Goal: Task Accomplishment & Management: Complete application form

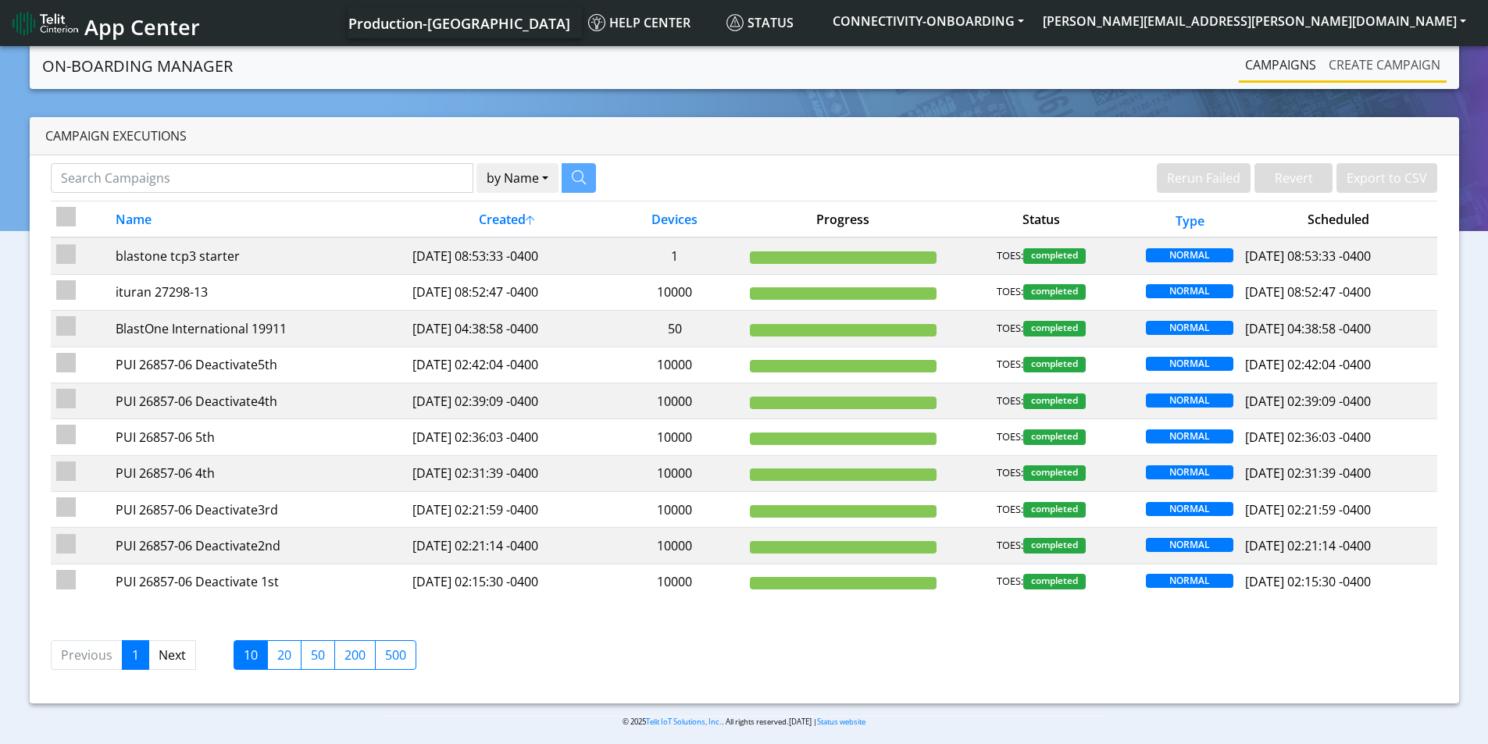
click at [1382, 65] on link "Create campaign" at bounding box center [1384, 64] width 124 height 31
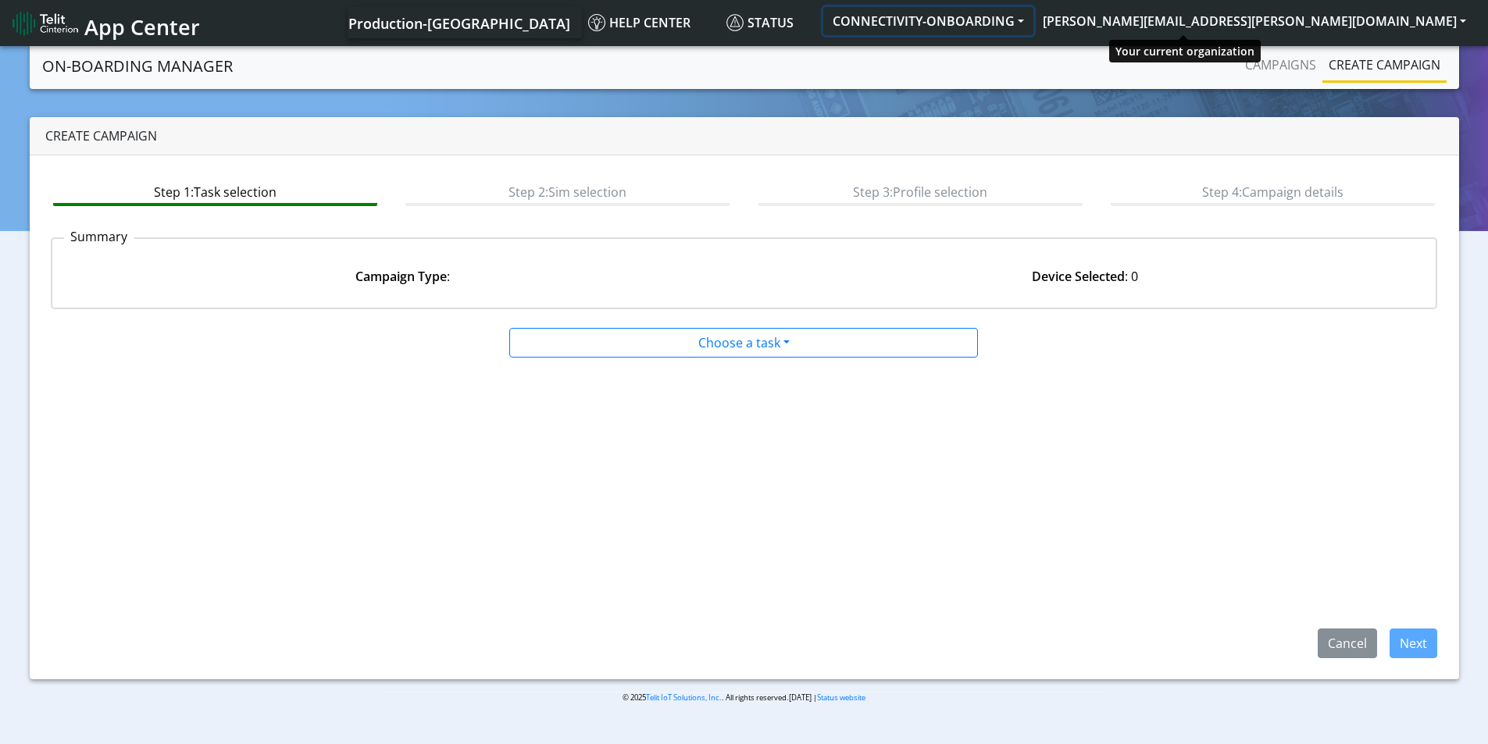
click at [1033, 16] on button "CONNECTIVITY-ONBOARDING" at bounding box center [928, 21] width 210 height 28
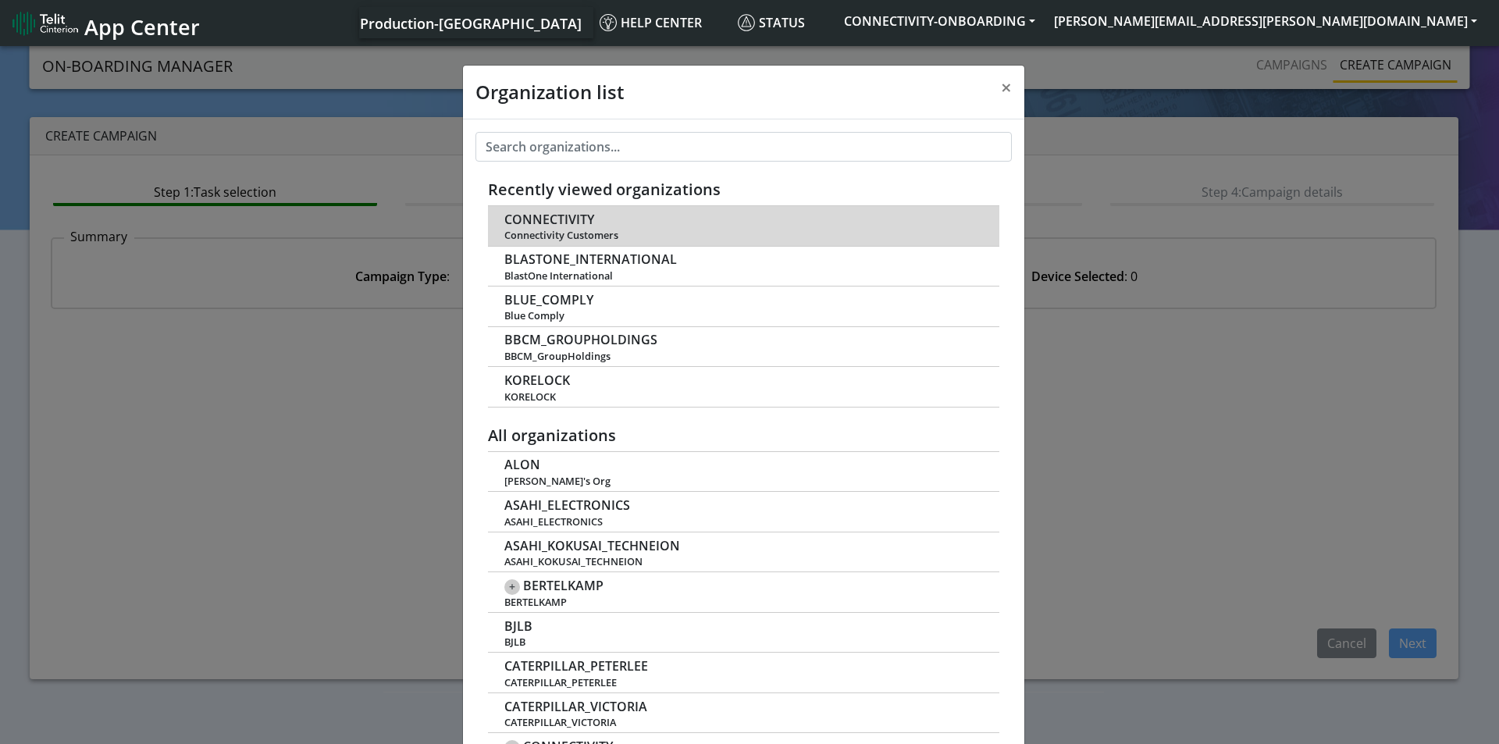
scroll to position [5, 0]
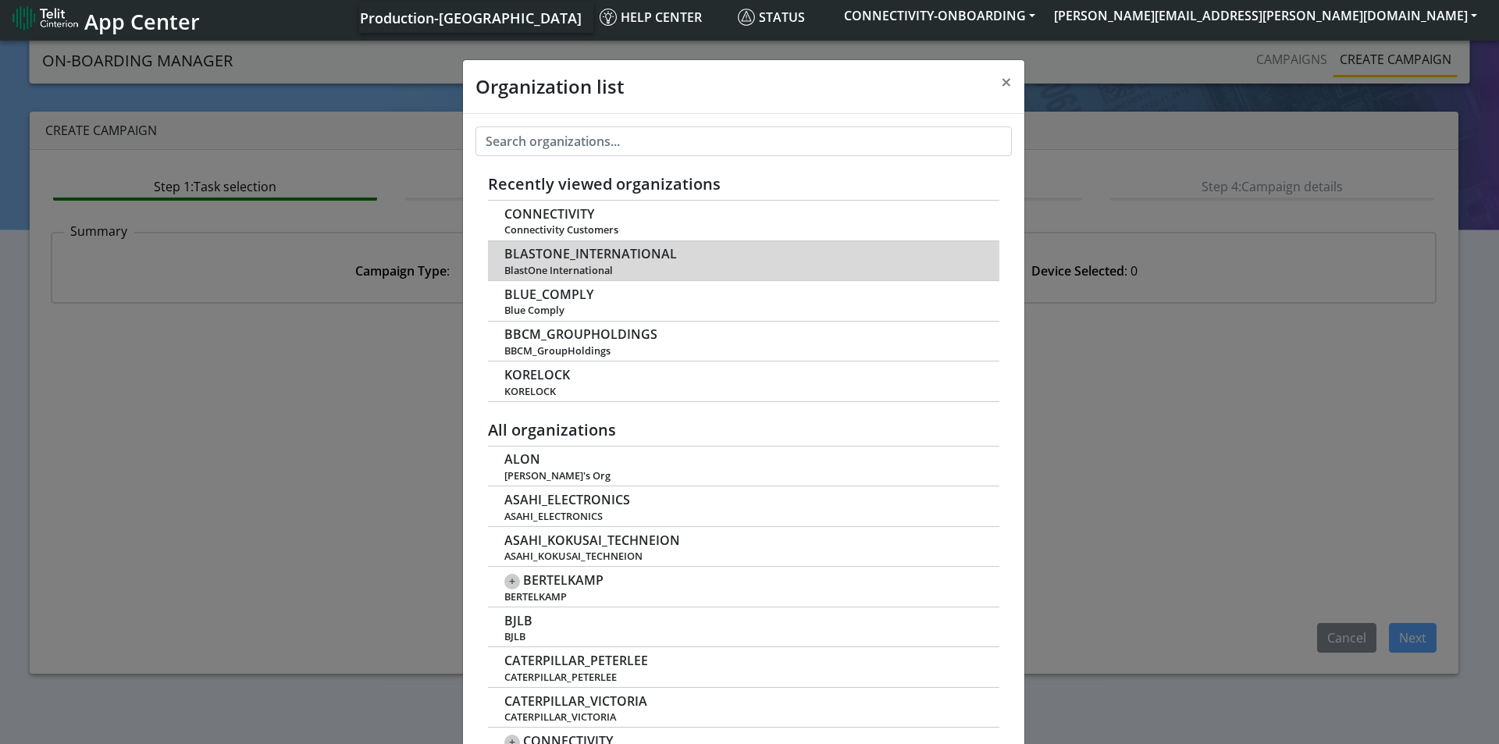
click at [620, 254] on span "BLASTONE_INTERNATIONAL" at bounding box center [591, 254] width 173 height 15
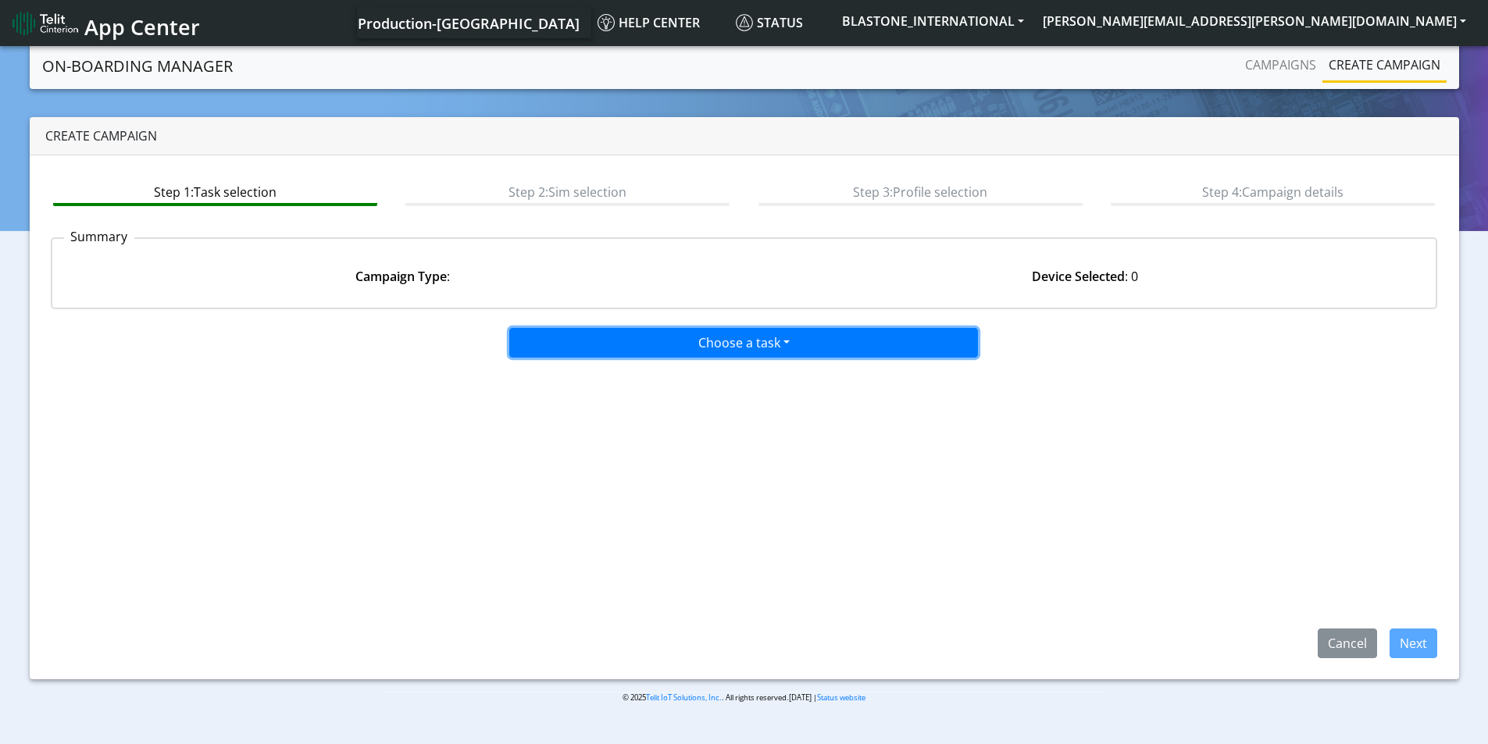
click at [775, 343] on button "Choose a task" at bounding box center [743, 343] width 469 height 30
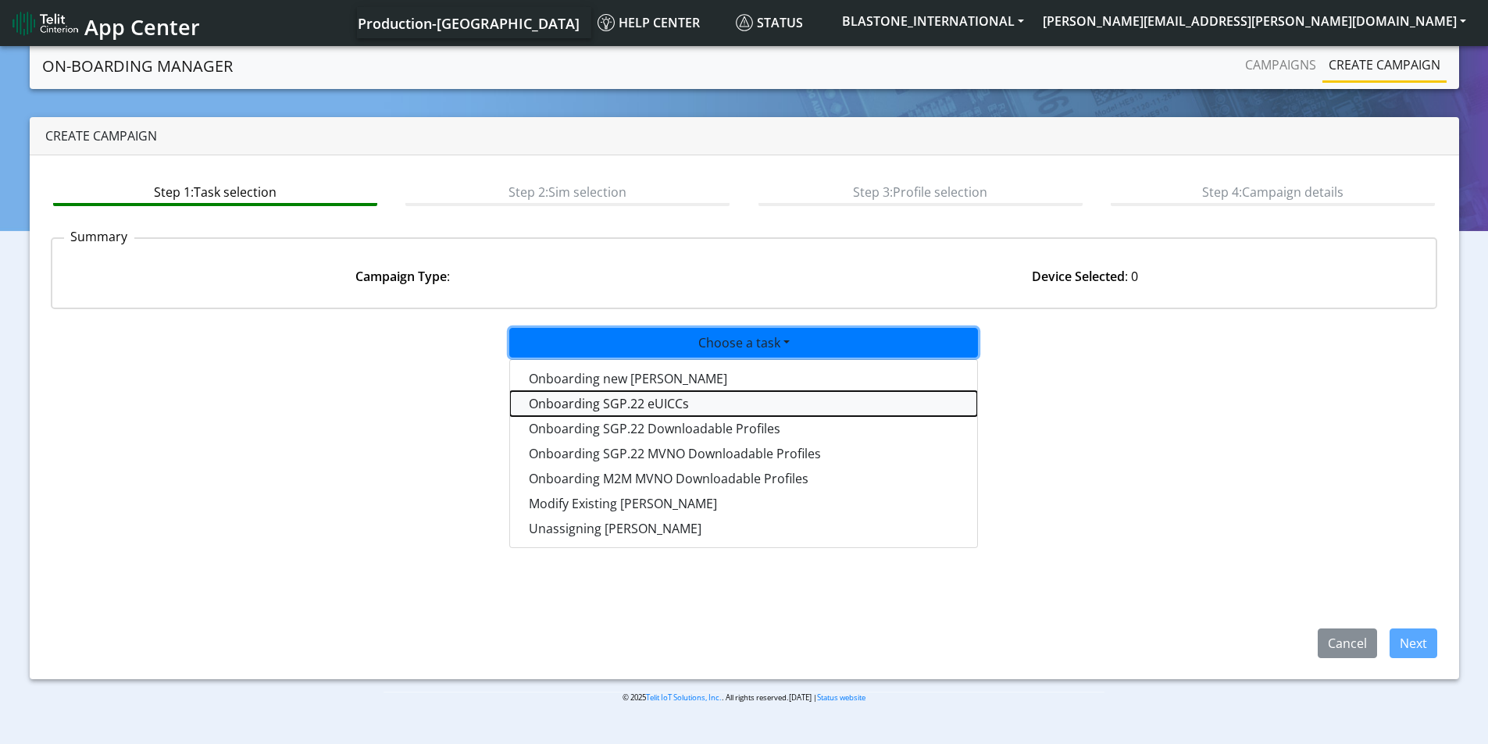
click at [711, 401] on tasksgp22eUICC-dropdown "Onboarding SGP.22 eUICCs" at bounding box center [743, 403] width 467 height 25
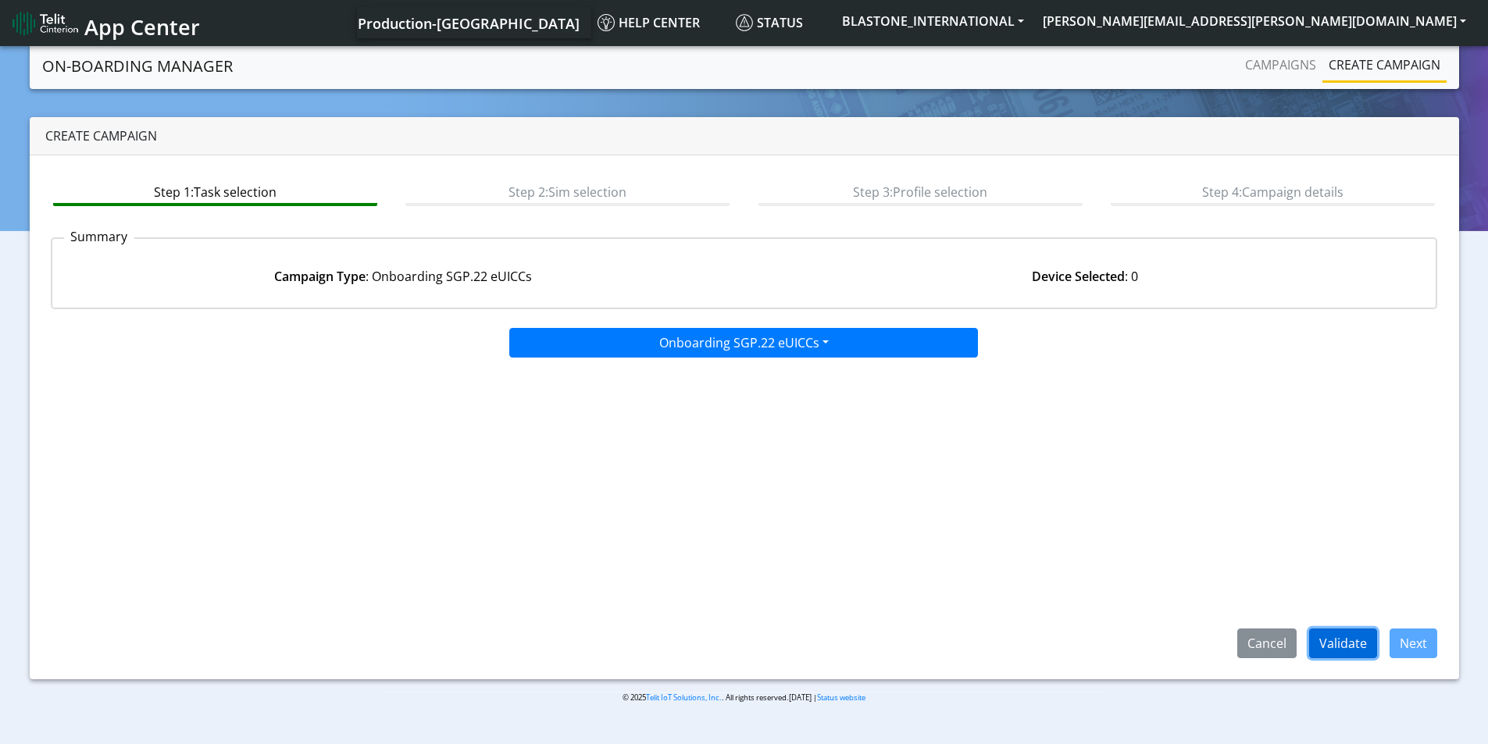
click at [1346, 644] on button "Validate" at bounding box center [1343, 644] width 68 height 30
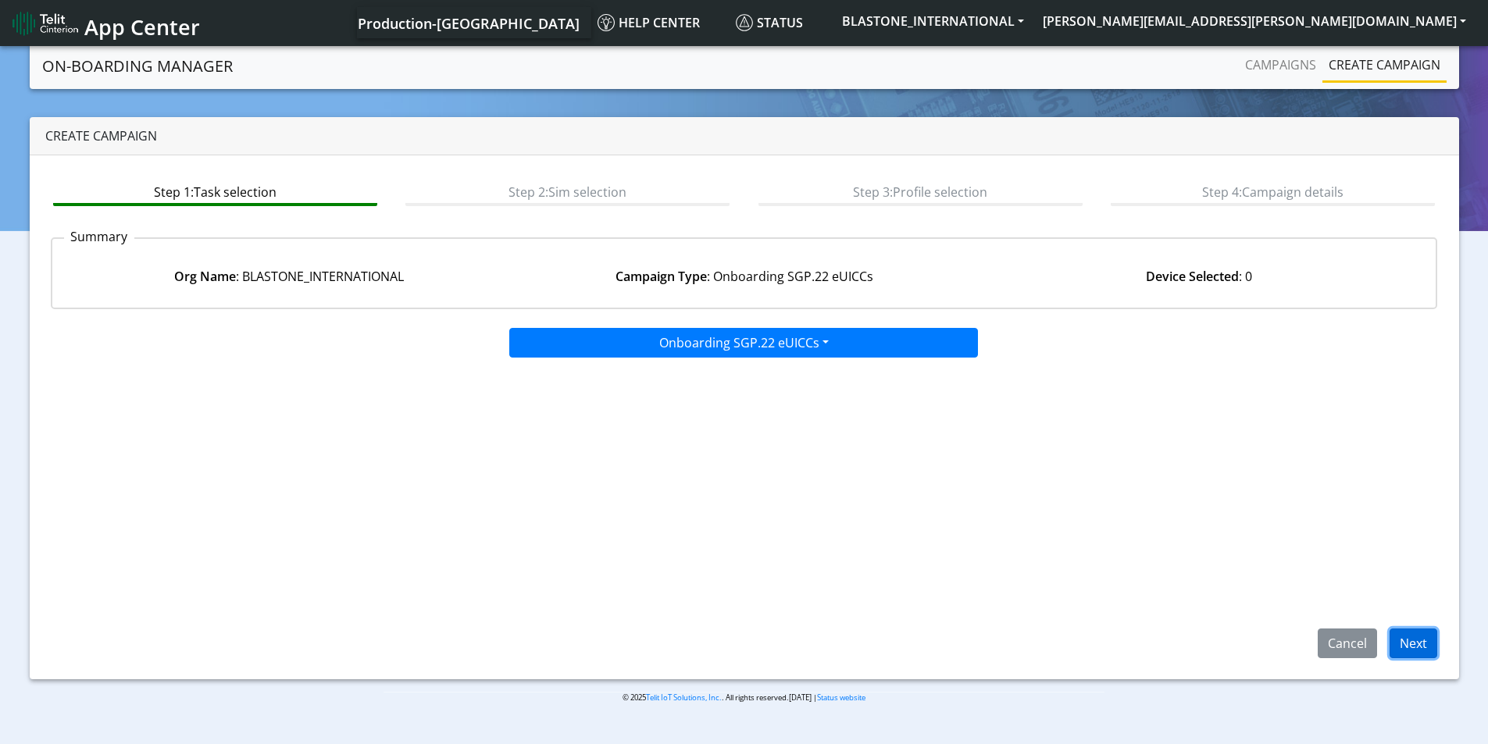
click at [1414, 642] on button "Next" at bounding box center [1413, 644] width 48 height 30
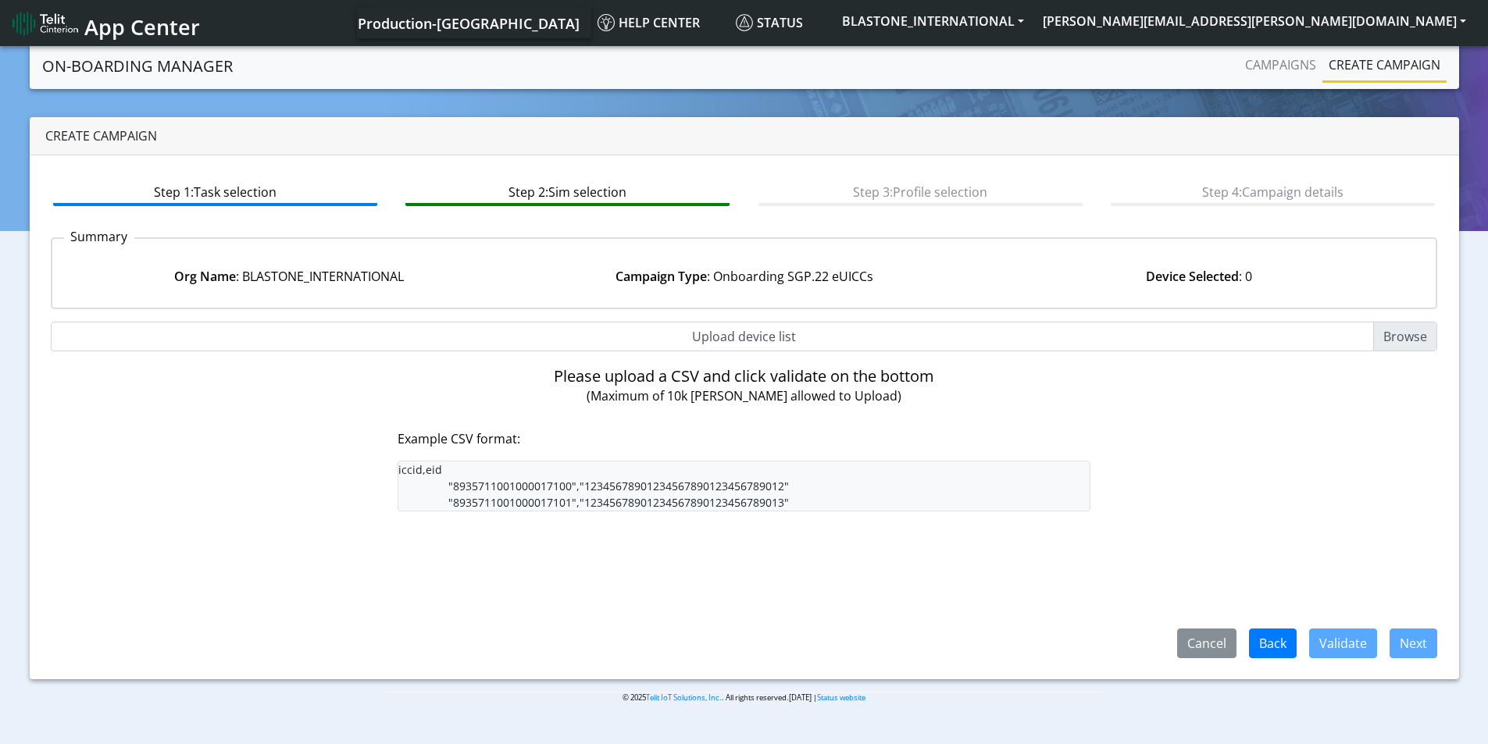
click at [1403, 344] on input "Upload device list" at bounding box center [744, 337] width 1387 height 30
type input "C:\fakepath\SGP Onboarding CSV 1.csv"
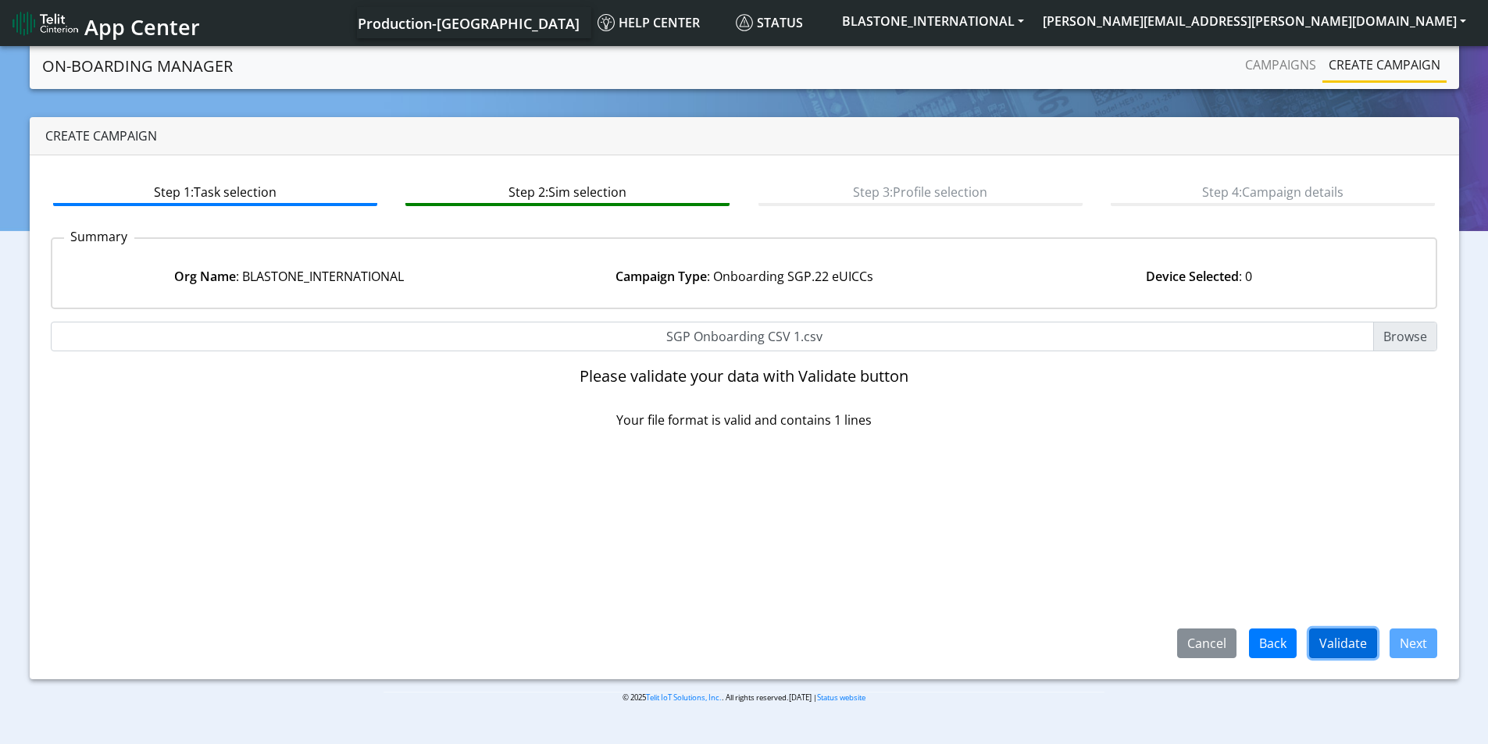
click at [1340, 641] on button "Validate" at bounding box center [1343, 644] width 68 height 30
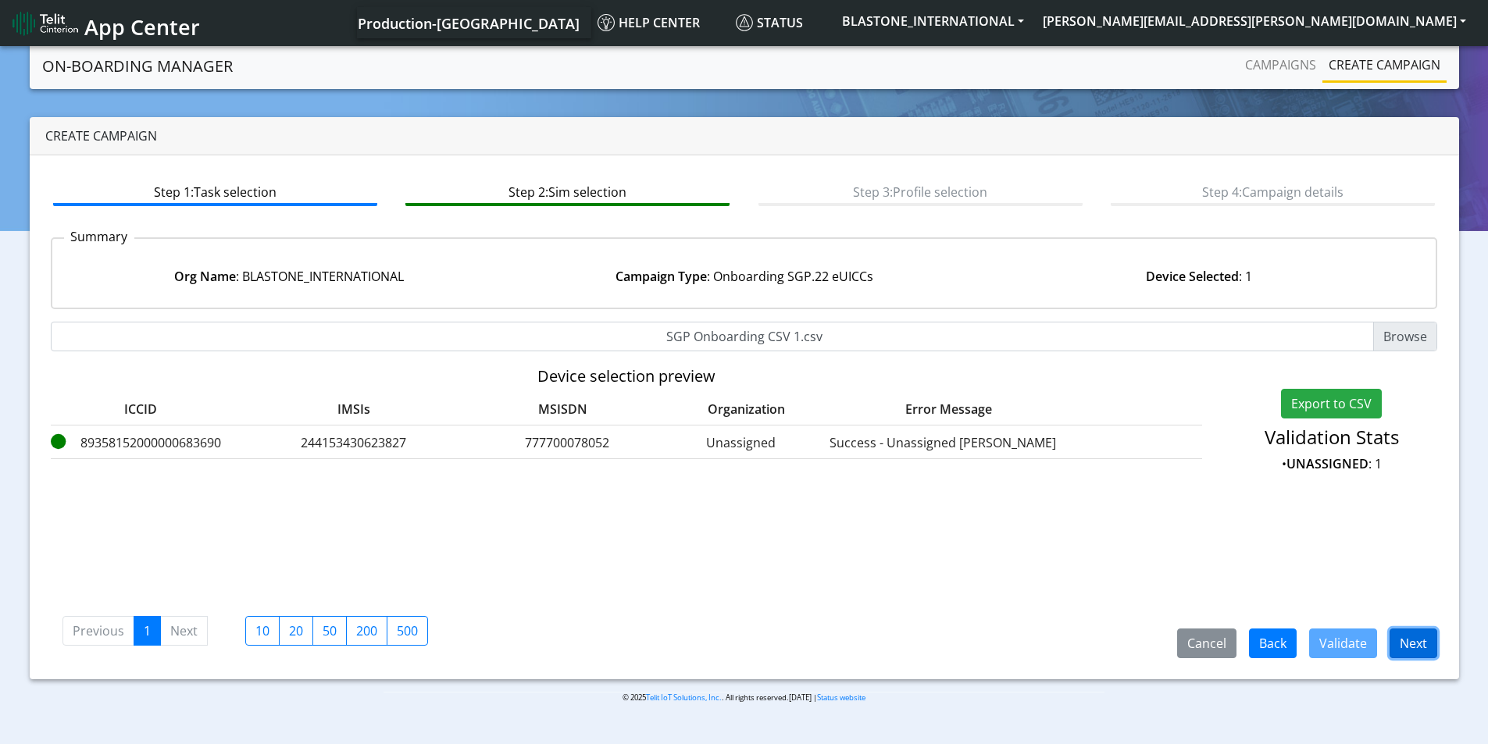
click at [1408, 646] on button "Next" at bounding box center [1413, 644] width 48 height 30
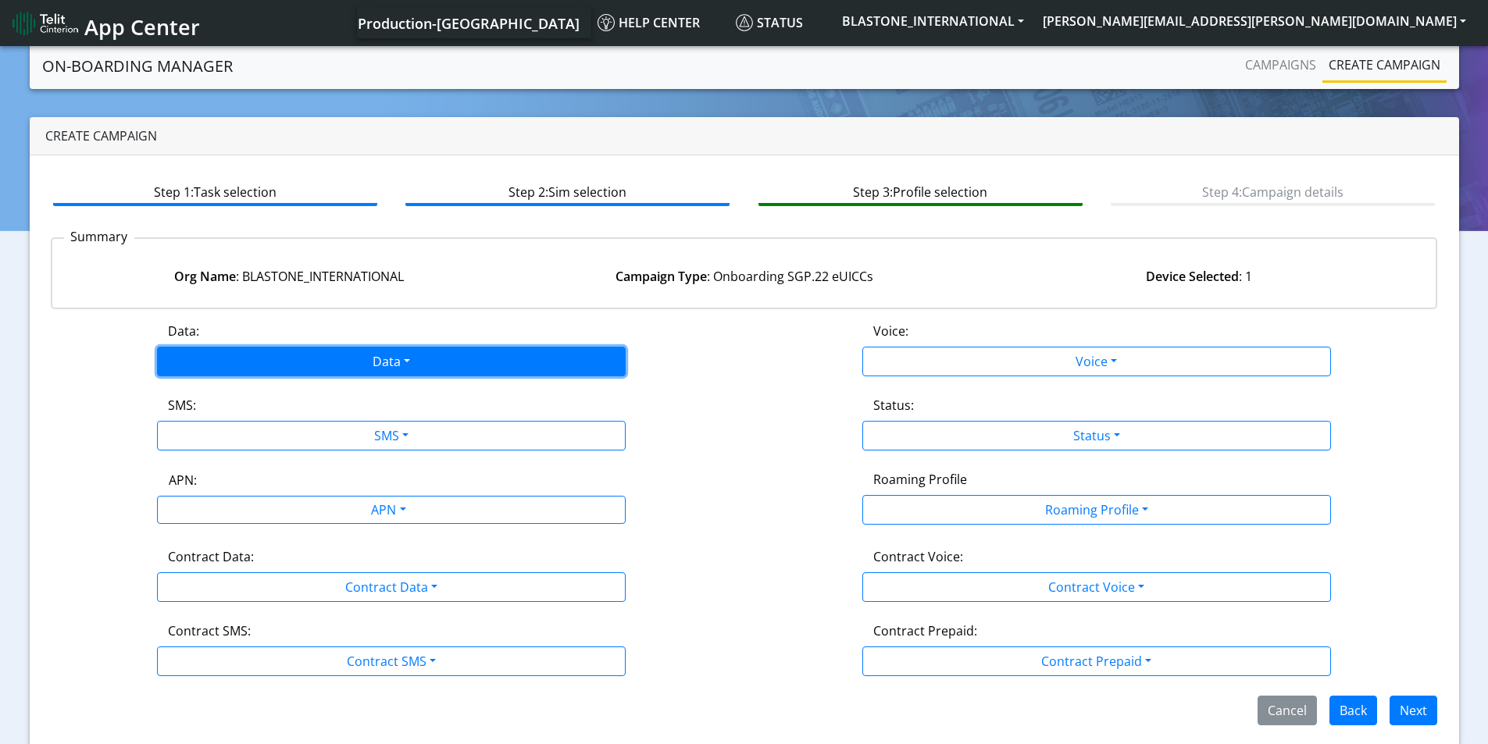
click at [426, 358] on button "Data" at bounding box center [391, 362] width 469 height 30
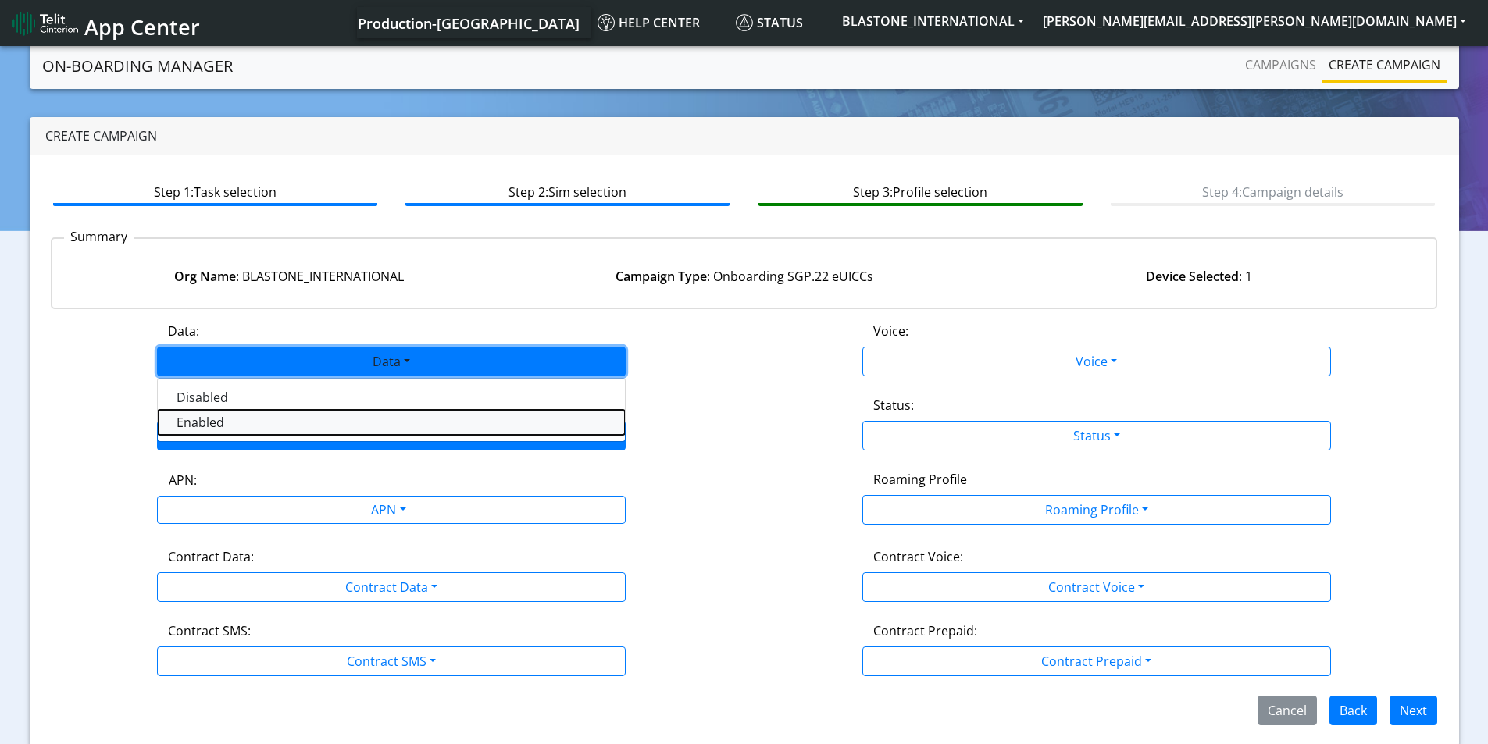
click at [333, 427] on button "Enabled" at bounding box center [391, 422] width 467 height 25
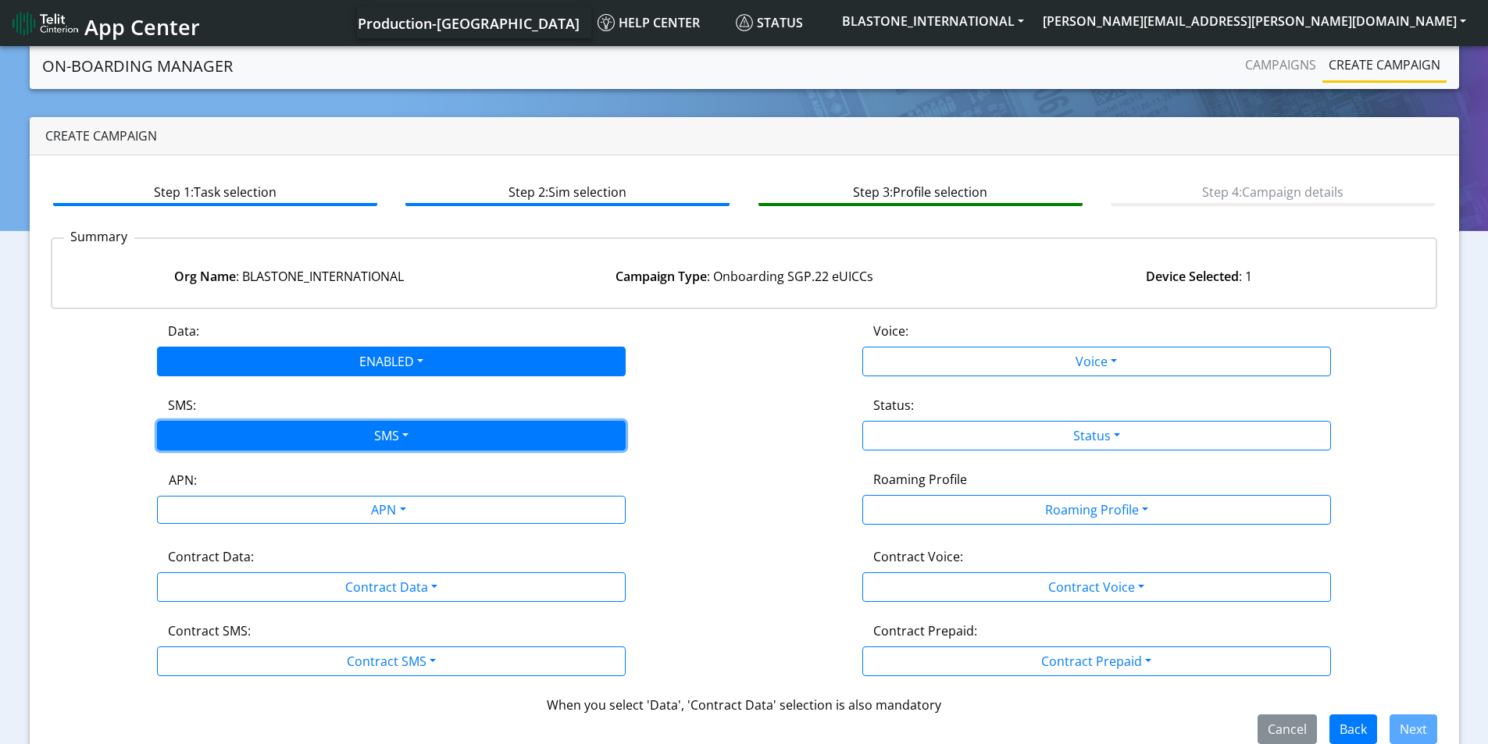
click at [402, 435] on button "SMS" at bounding box center [391, 436] width 469 height 30
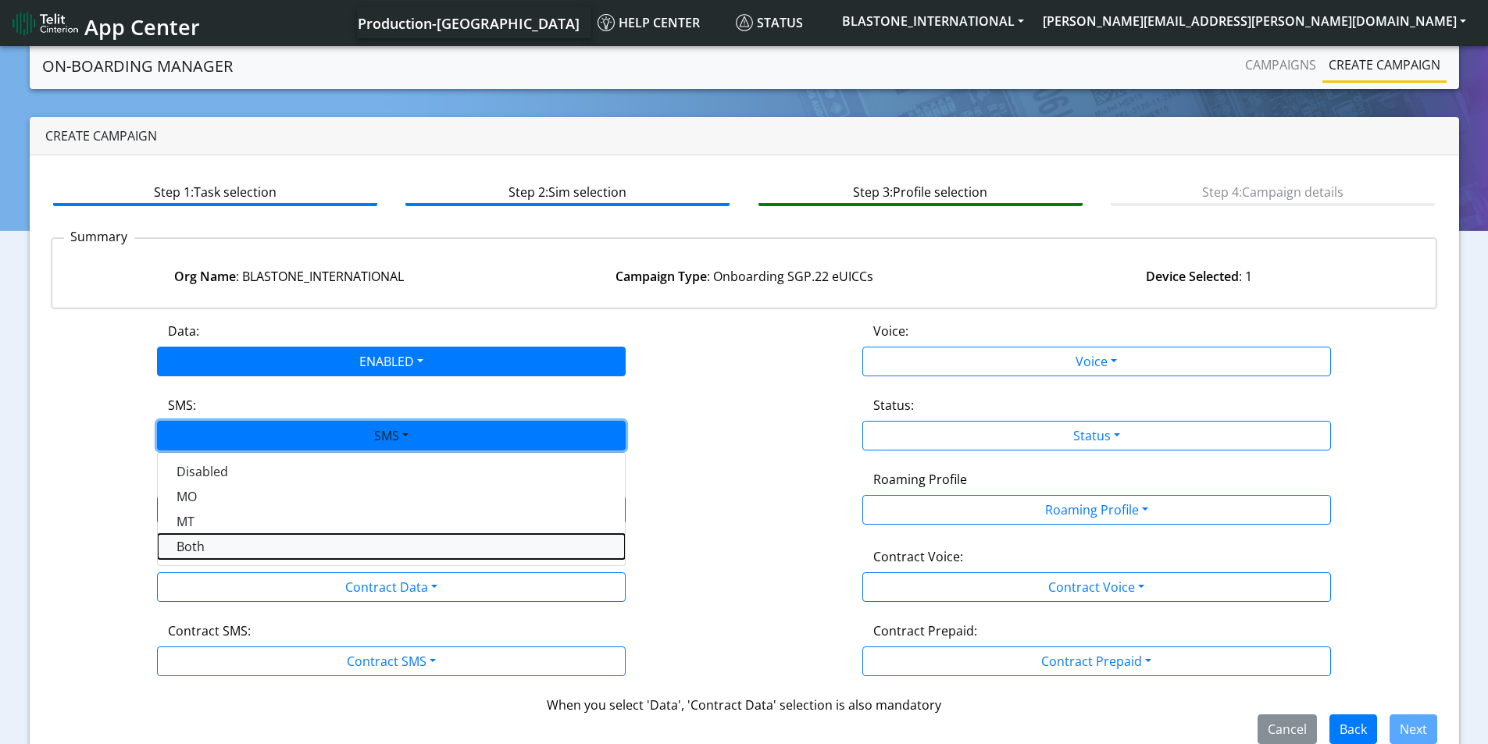
drag, startPoint x: 291, startPoint y: 546, endPoint x: 359, endPoint y: 512, distance: 75.8
click at [292, 546] on button "Both" at bounding box center [391, 546] width 467 height 25
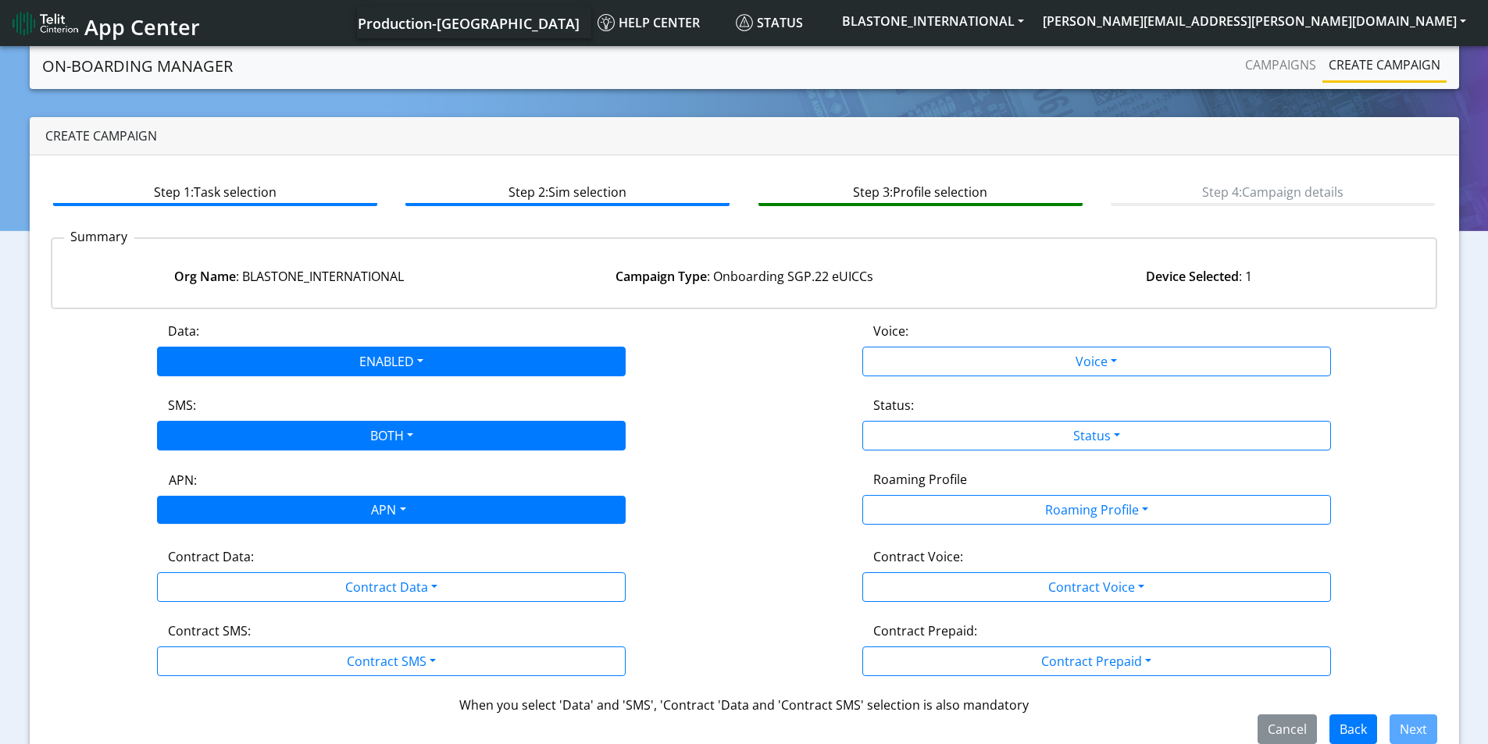
click at [365, 504] on div "APN" at bounding box center [387, 512] width 495 height 30
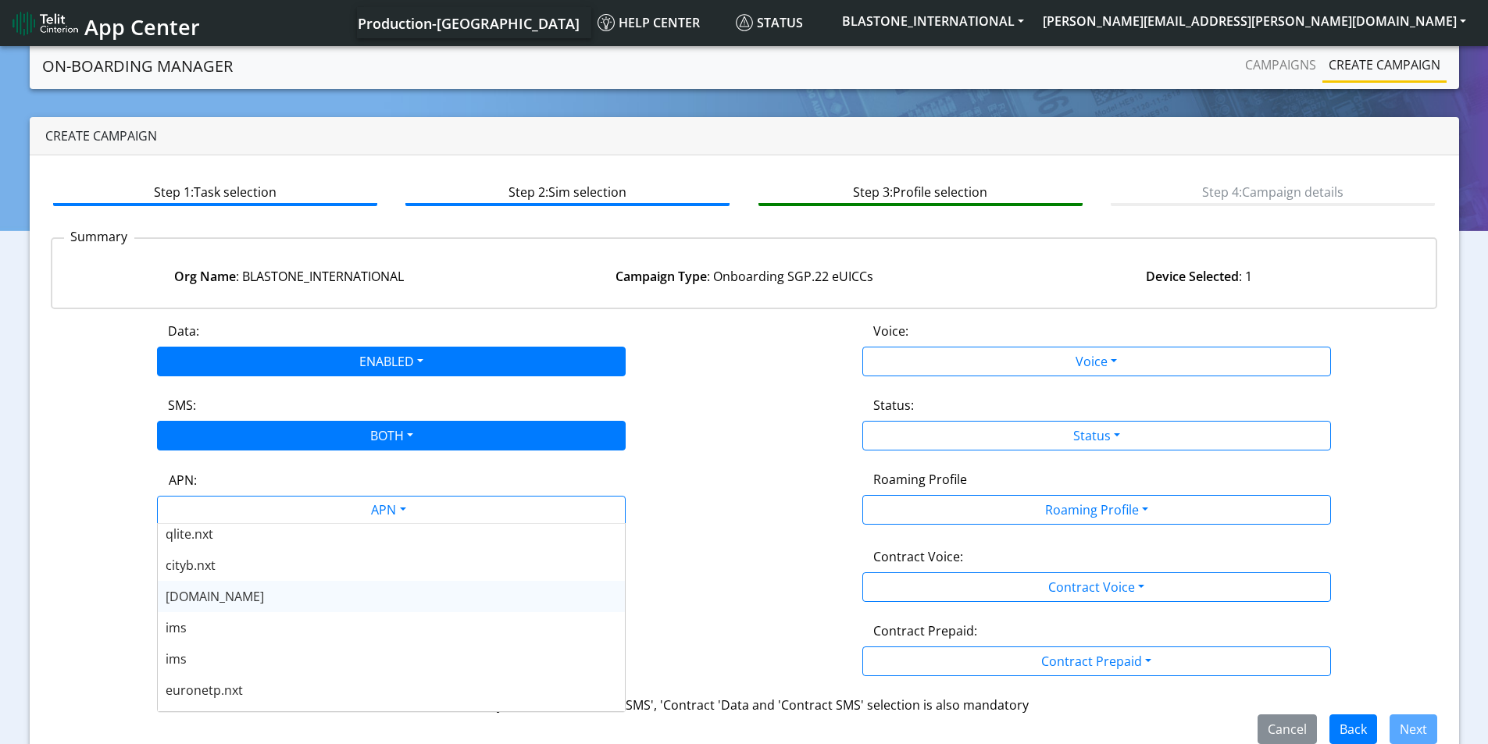
scroll to position [547, 0]
click at [274, 590] on div "[DOMAIN_NAME]" at bounding box center [391, 586] width 467 height 31
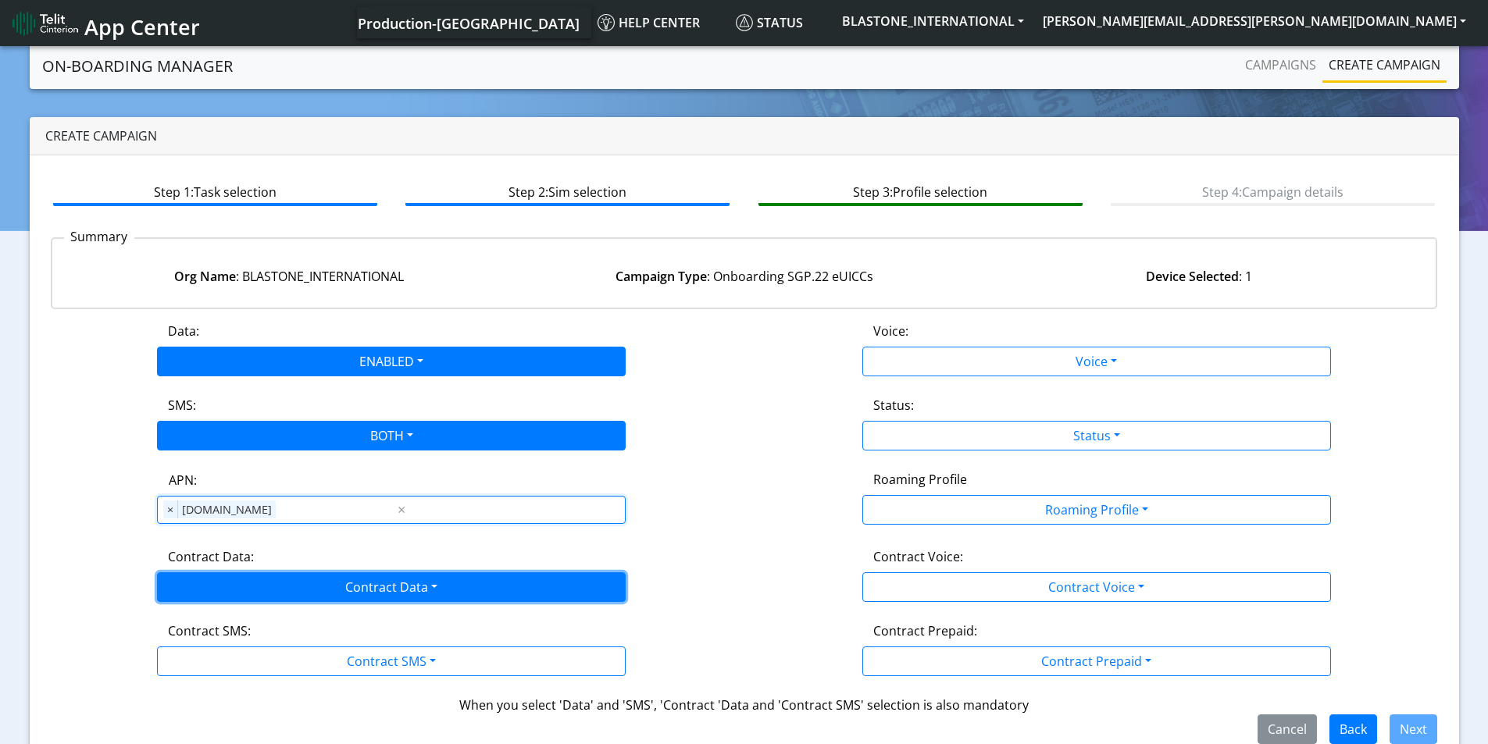
click at [374, 583] on button "Contract Data" at bounding box center [391, 587] width 469 height 30
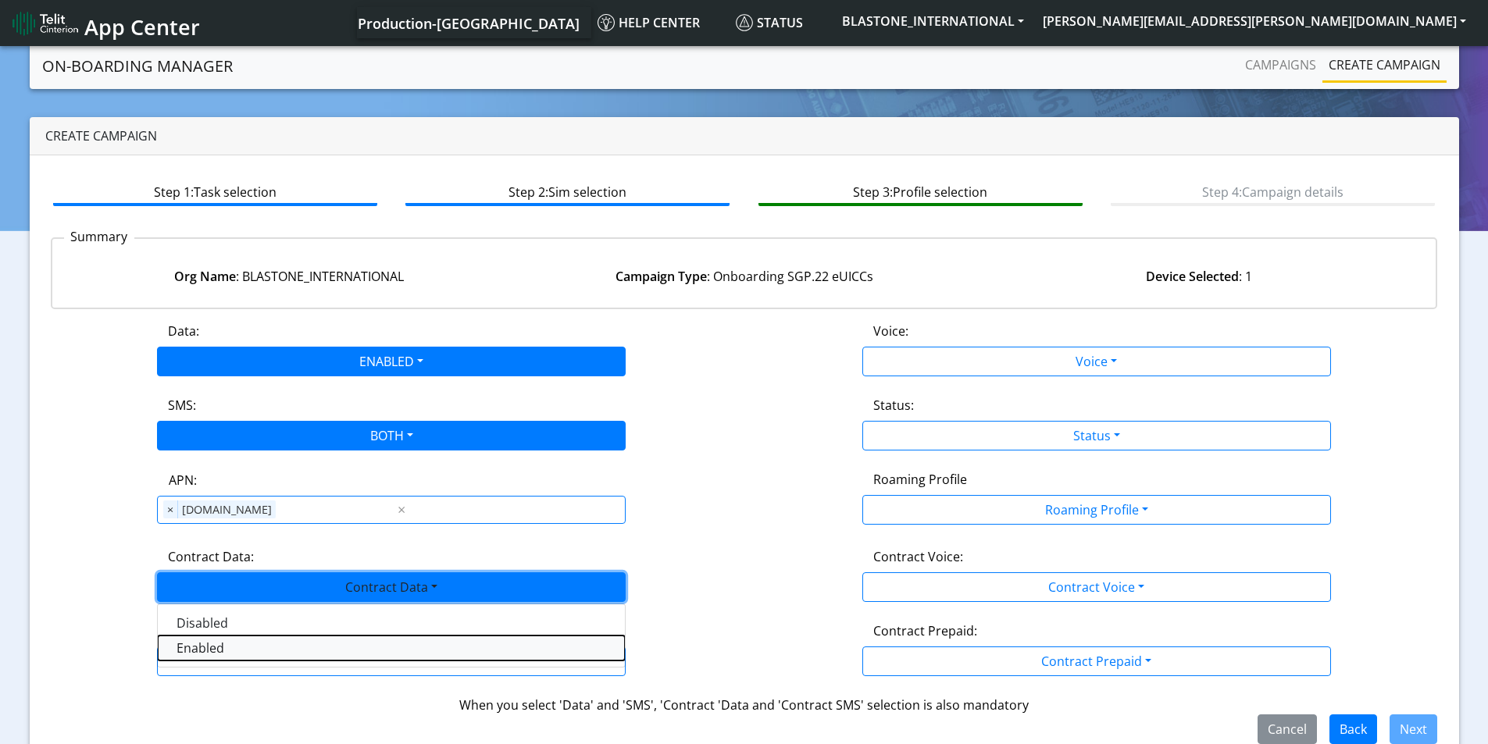
click at [298, 646] on Dataenabled-dropdown "Enabled" at bounding box center [391, 648] width 467 height 25
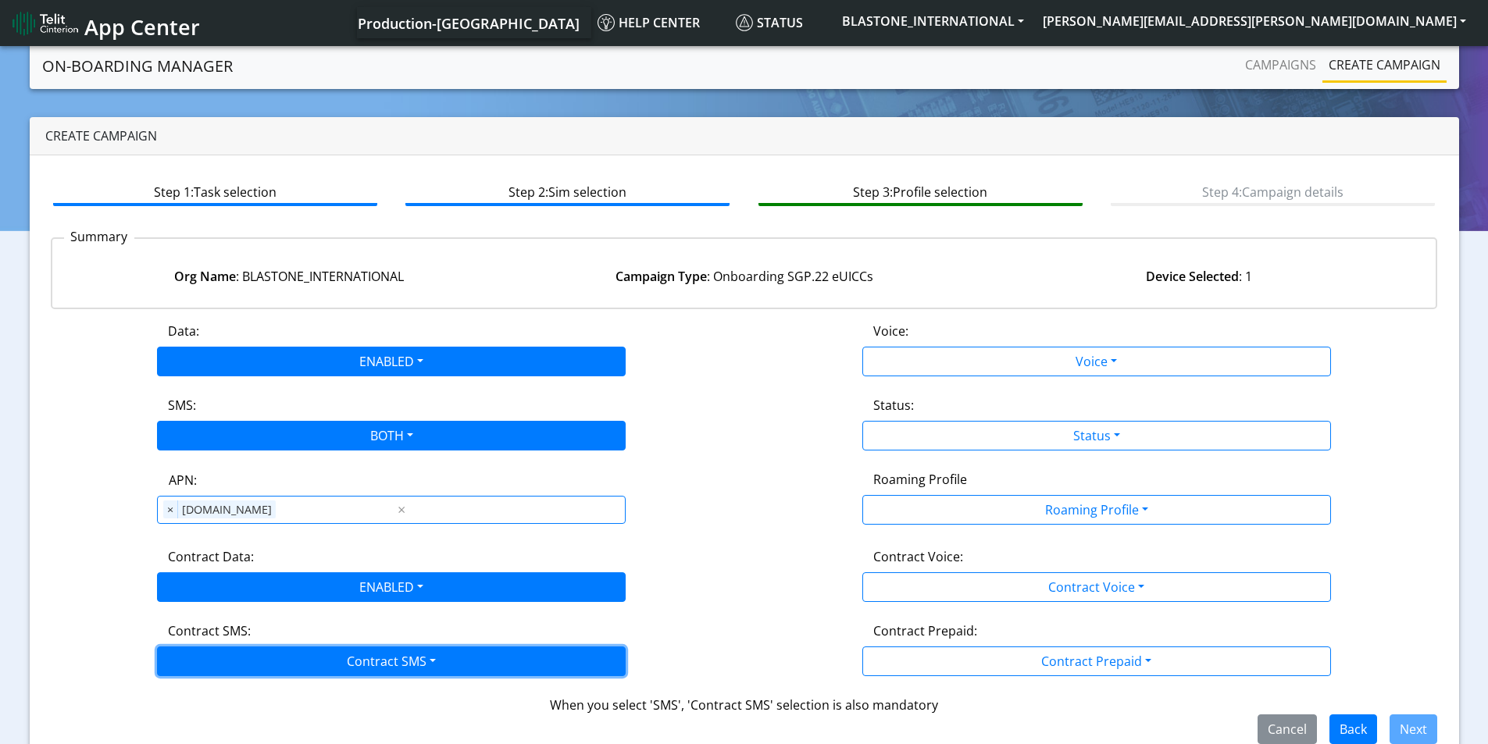
click at [338, 662] on button "Contract SMS" at bounding box center [391, 662] width 469 height 30
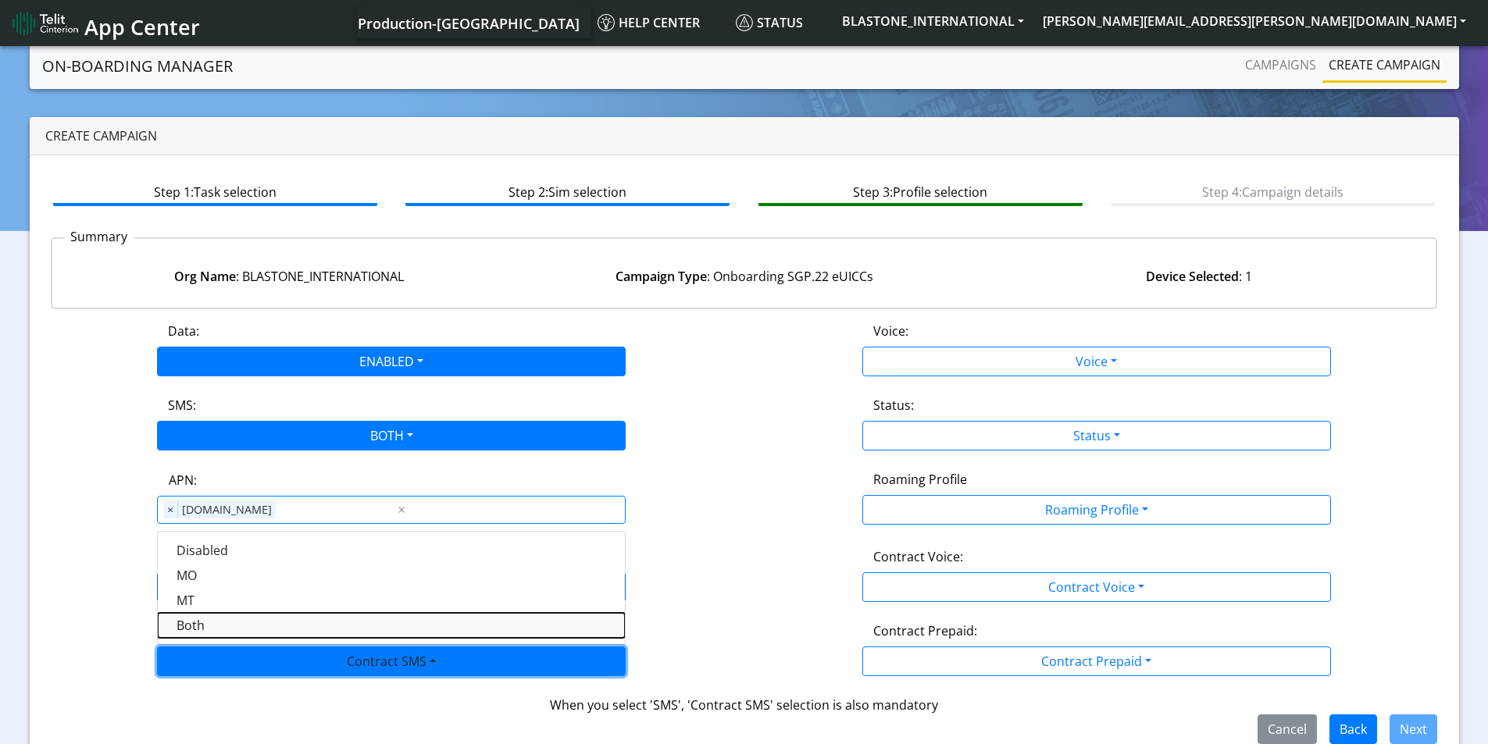
drag, startPoint x: 213, startPoint y: 627, endPoint x: 888, endPoint y: 490, distance: 688.6
click at [215, 627] on SMSboth-dropdown "Both" at bounding box center [391, 625] width 467 height 25
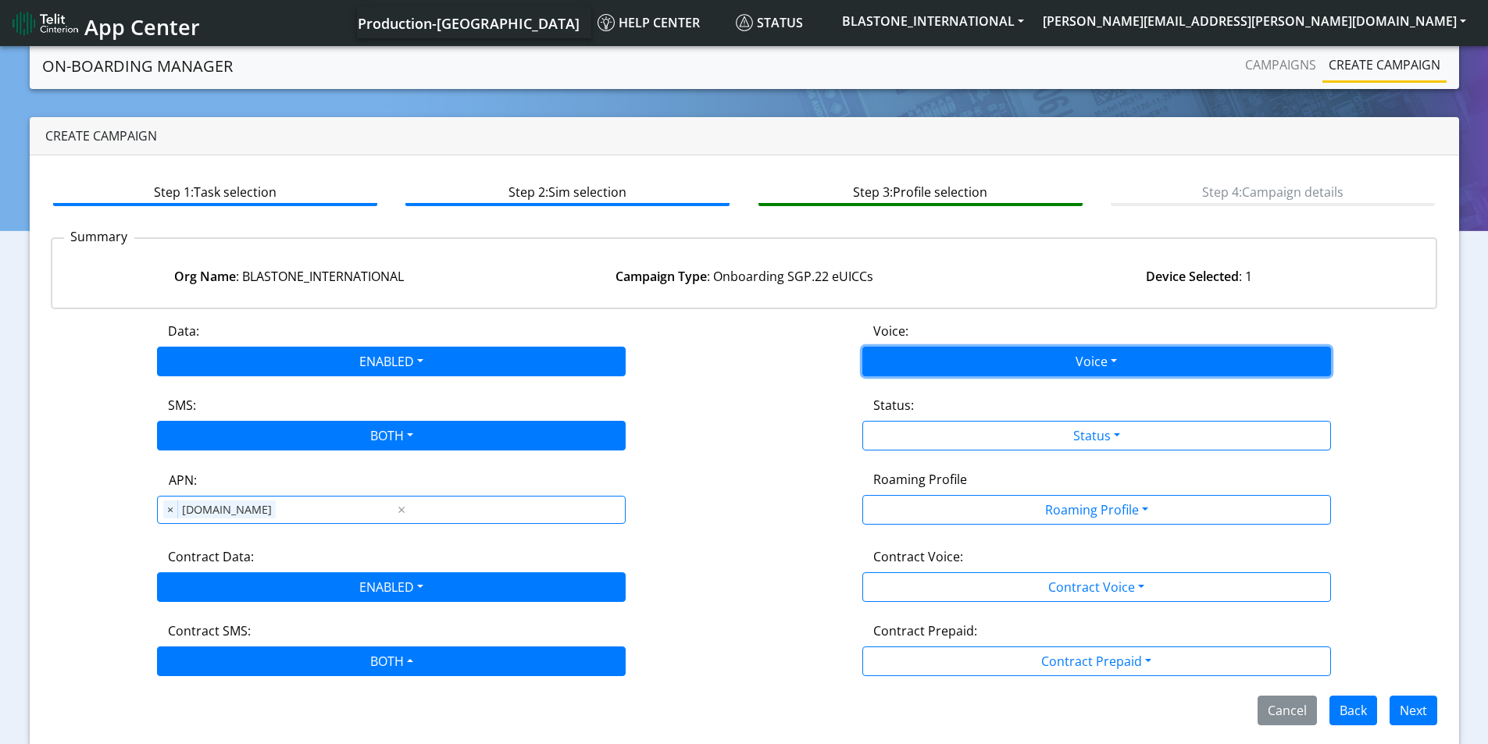
click at [1047, 355] on button "Voice" at bounding box center [1096, 362] width 469 height 30
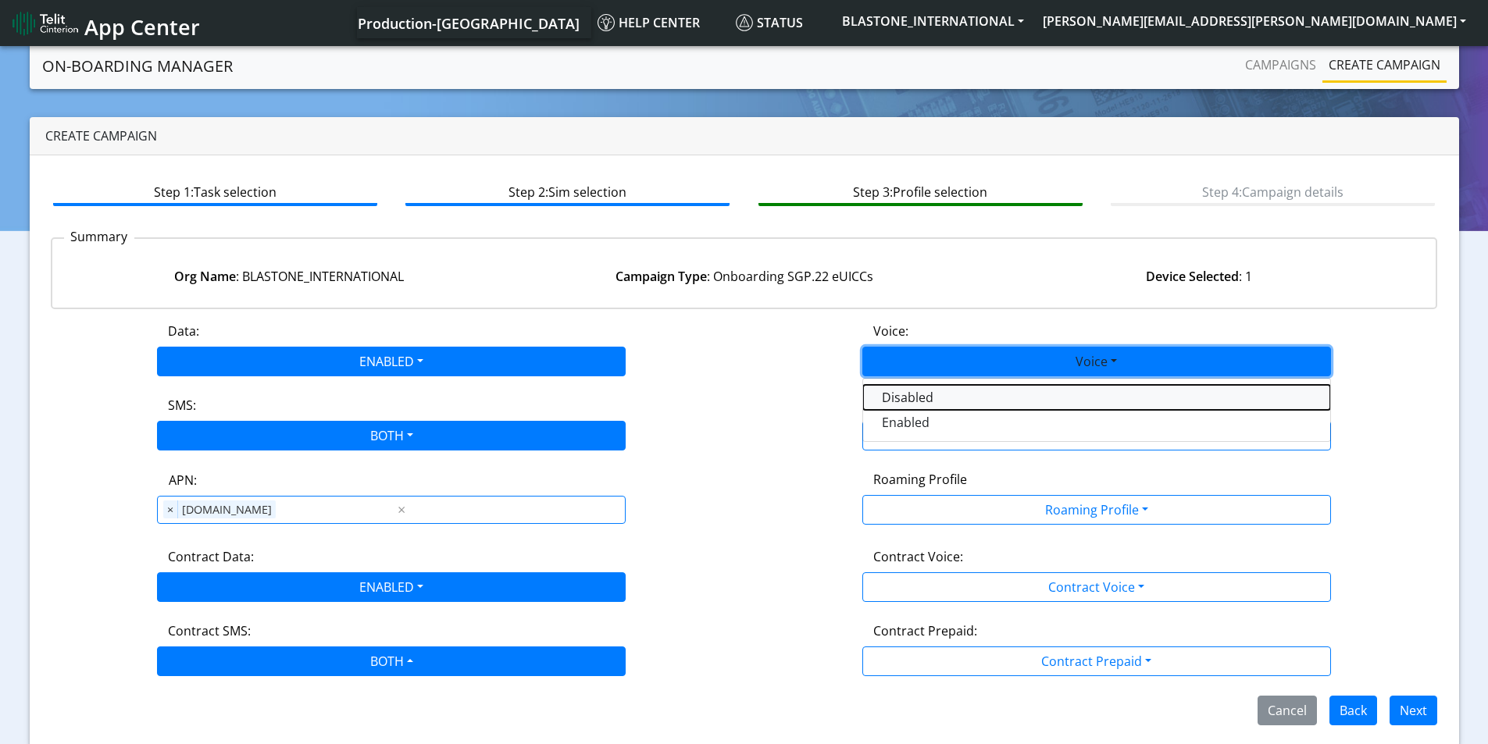
click at [932, 396] on button "Disabled" at bounding box center [1096, 397] width 467 height 25
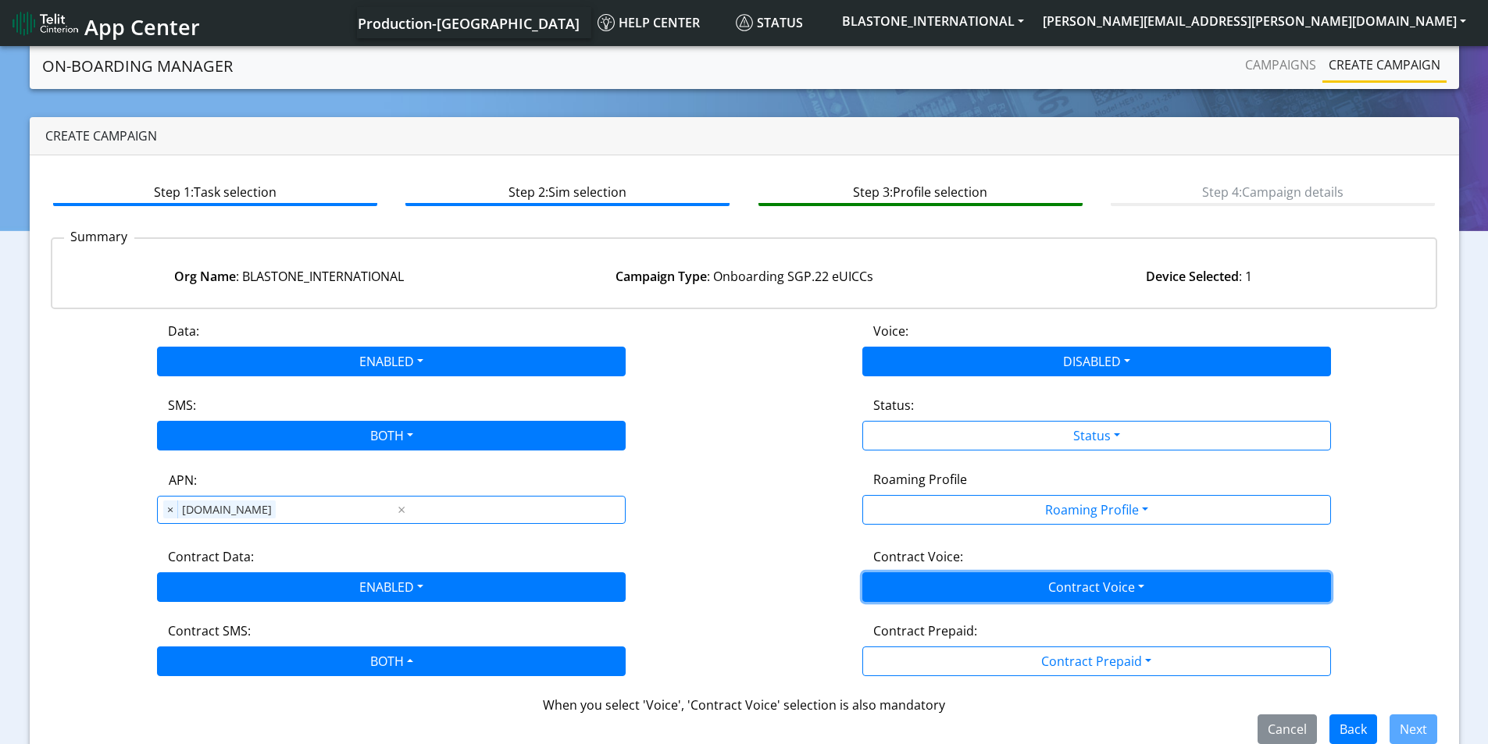
drag, startPoint x: 1036, startPoint y: 592, endPoint x: 935, endPoint y: 609, distance: 102.2
click at [1035, 592] on button "Contract Voice" at bounding box center [1096, 587] width 469 height 30
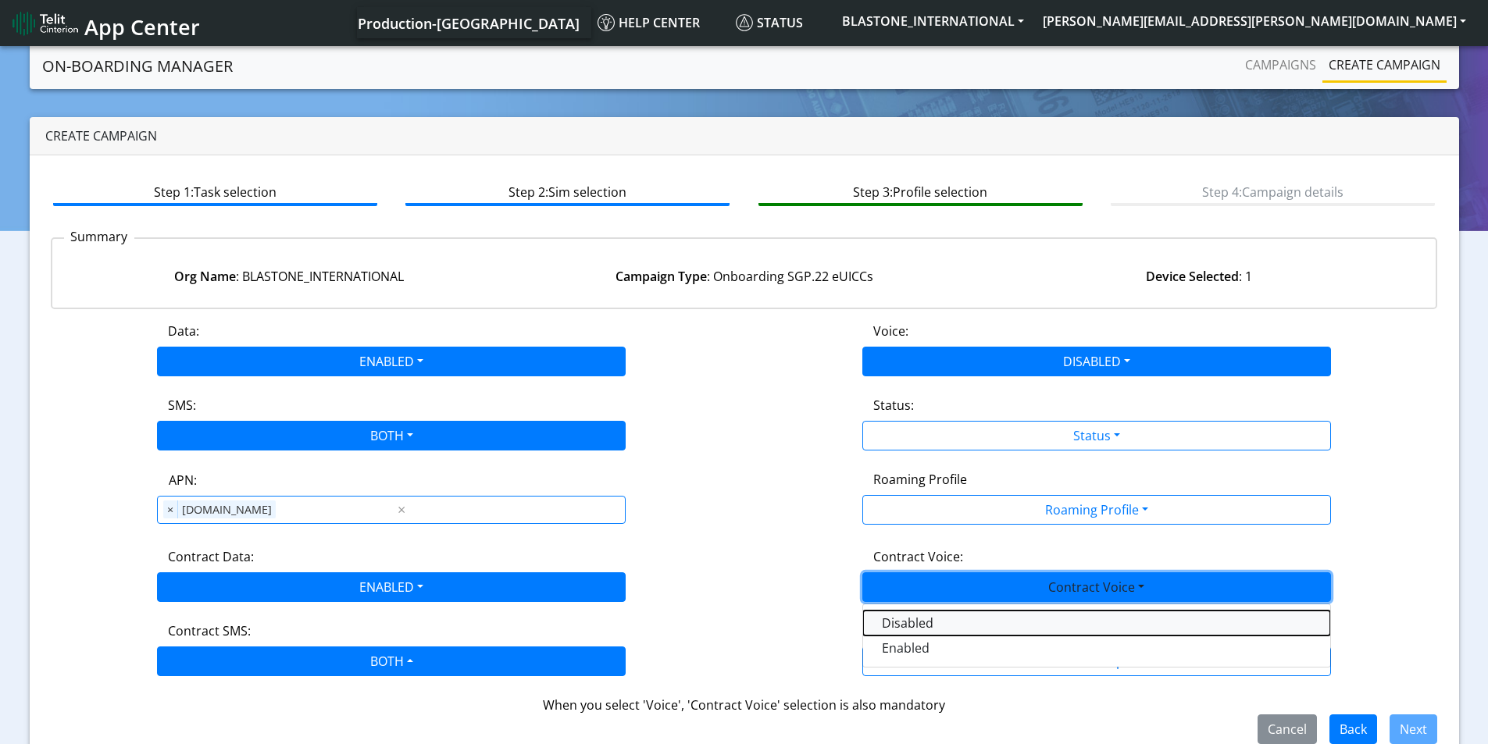
click at [918, 618] on Voicedisabled-dropdown "Disabled" at bounding box center [1096, 623] width 467 height 25
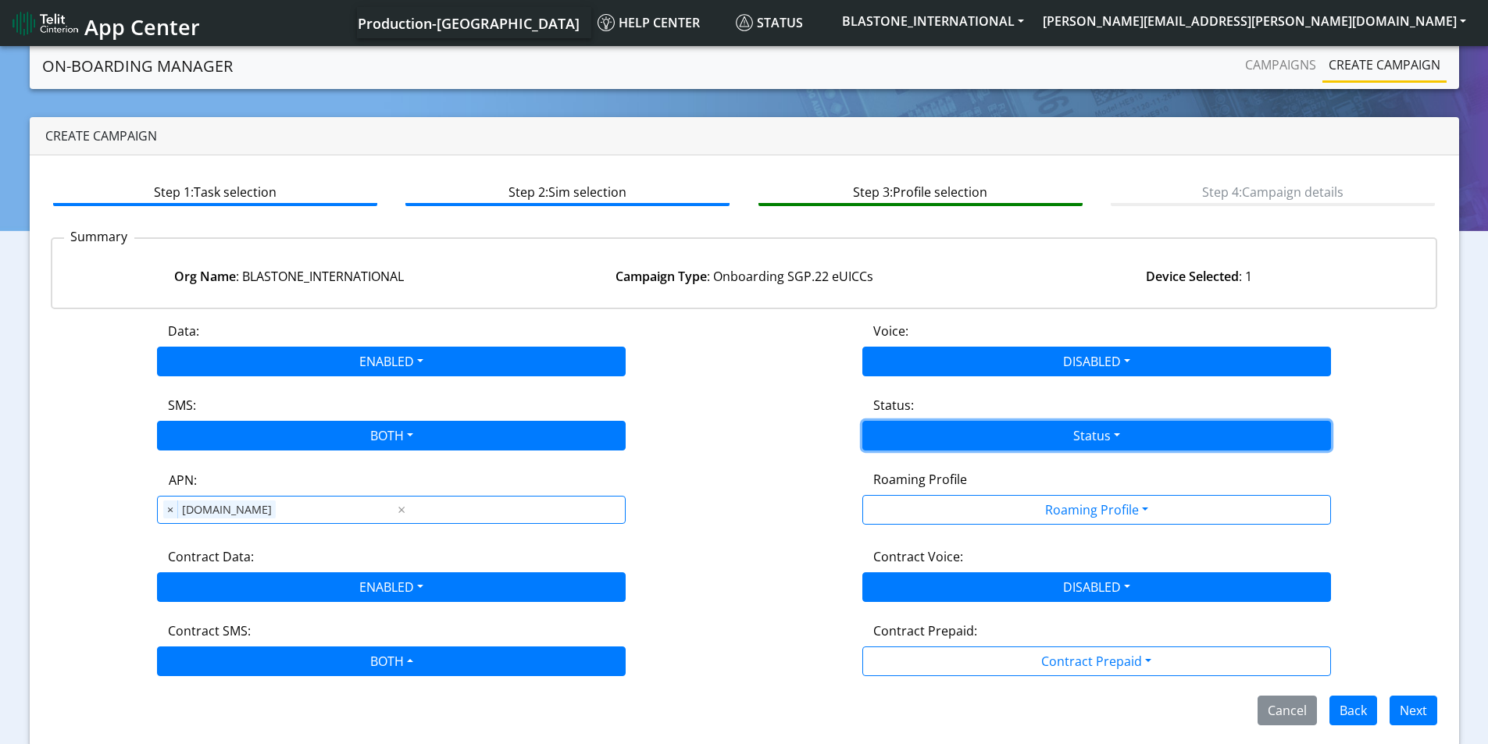
click at [1035, 443] on button "Status" at bounding box center [1096, 436] width 469 height 30
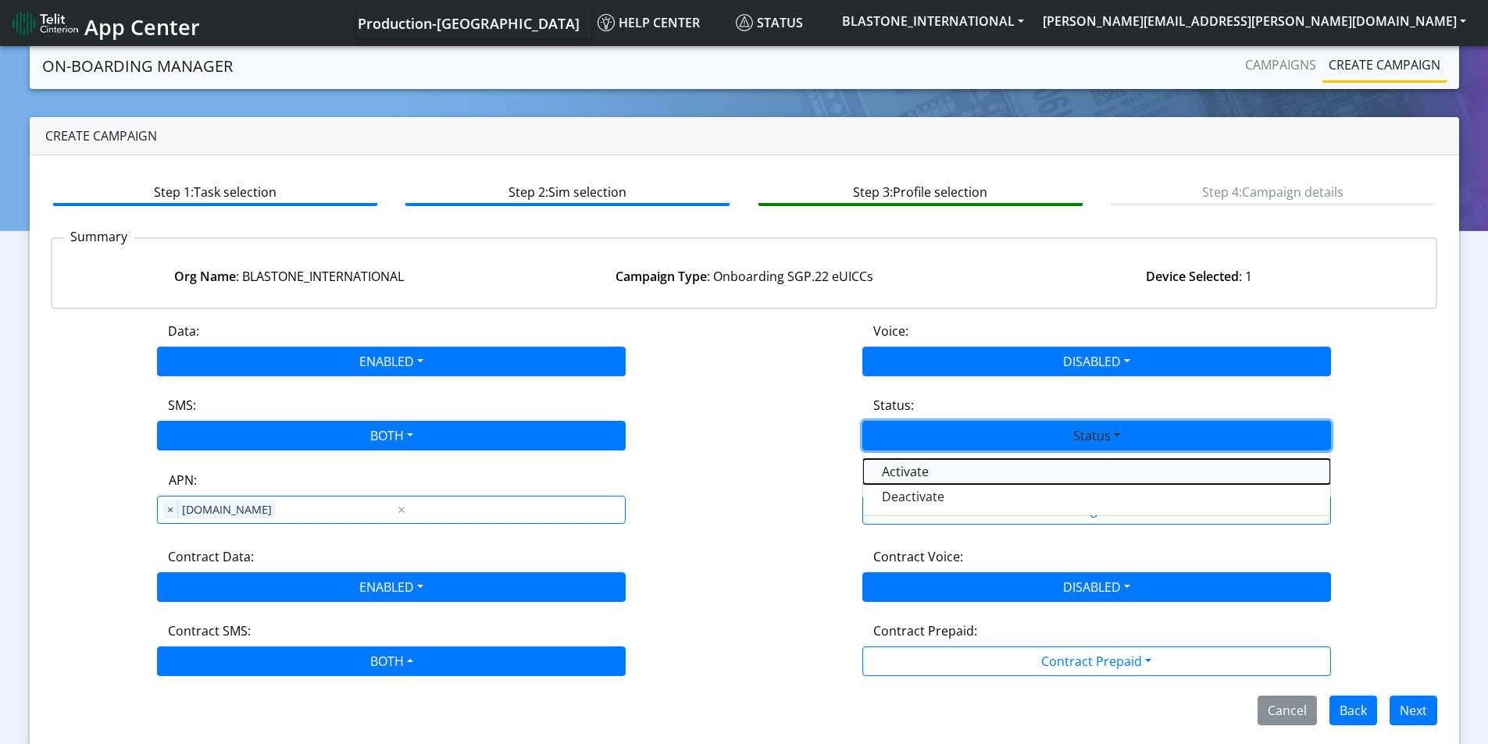
click at [952, 474] on button "Activate" at bounding box center [1096, 471] width 467 height 25
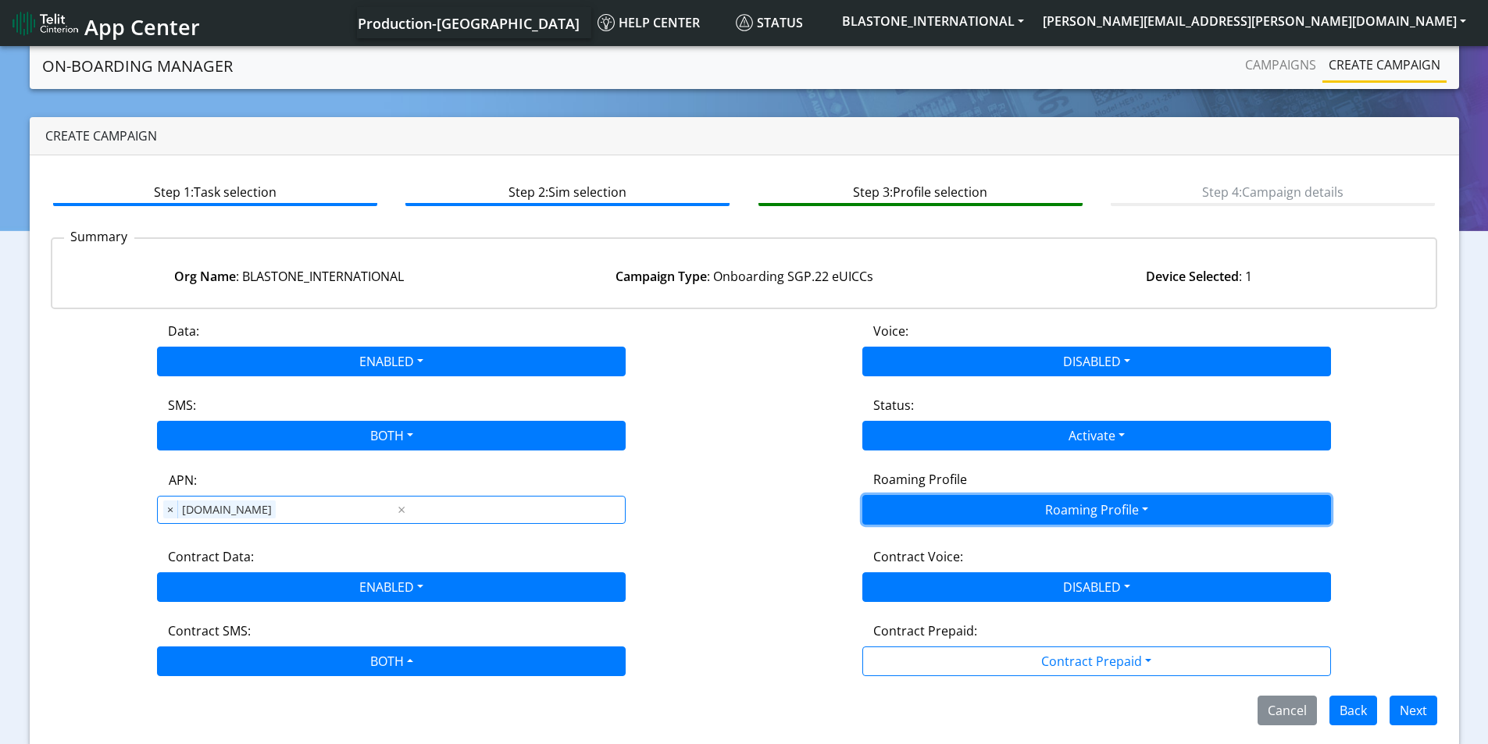
click at [1089, 495] on button "Roaming Profile" at bounding box center [1096, 510] width 469 height 30
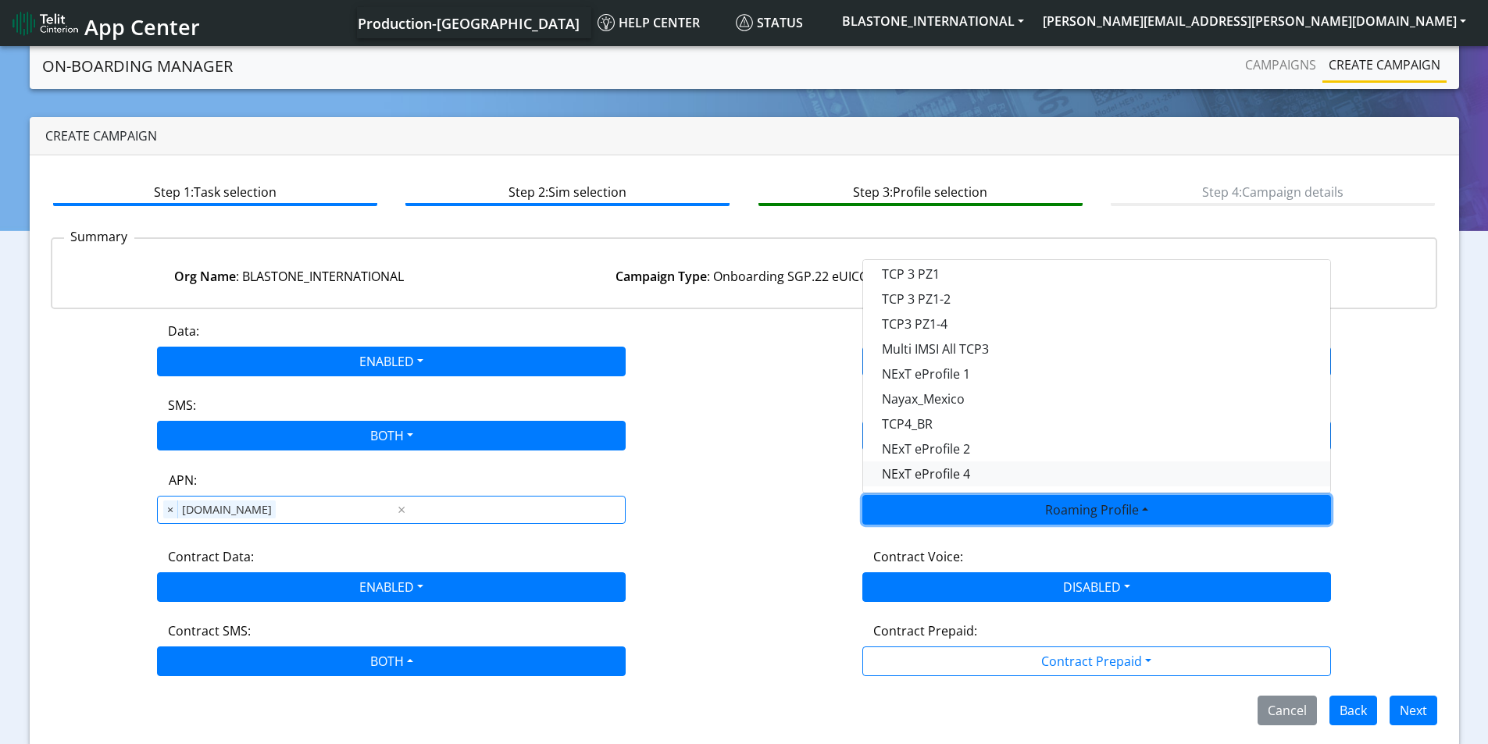
scroll to position [439, 0]
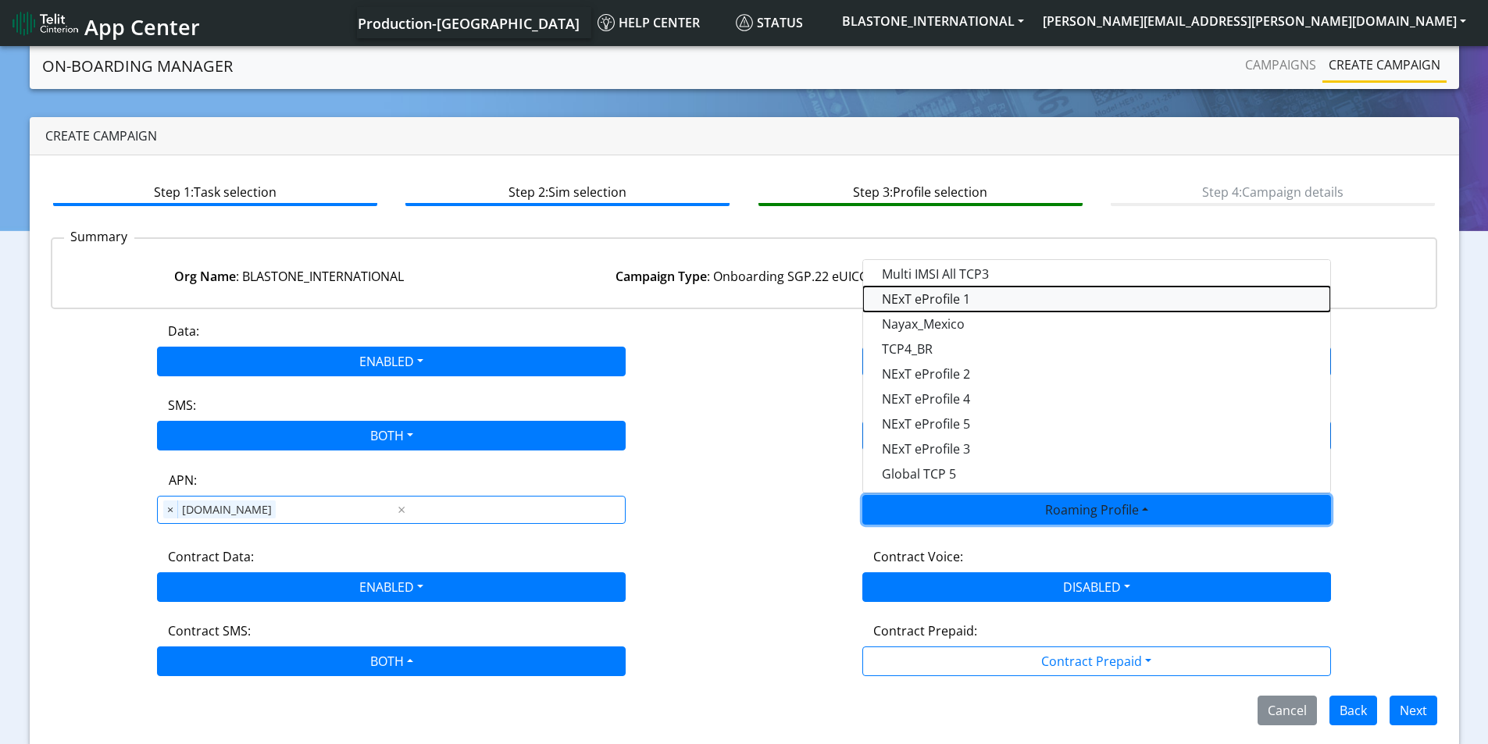
click at [959, 300] on Profile-dropdown "NExT eProfile 1" at bounding box center [1096, 299] width 467 height 25
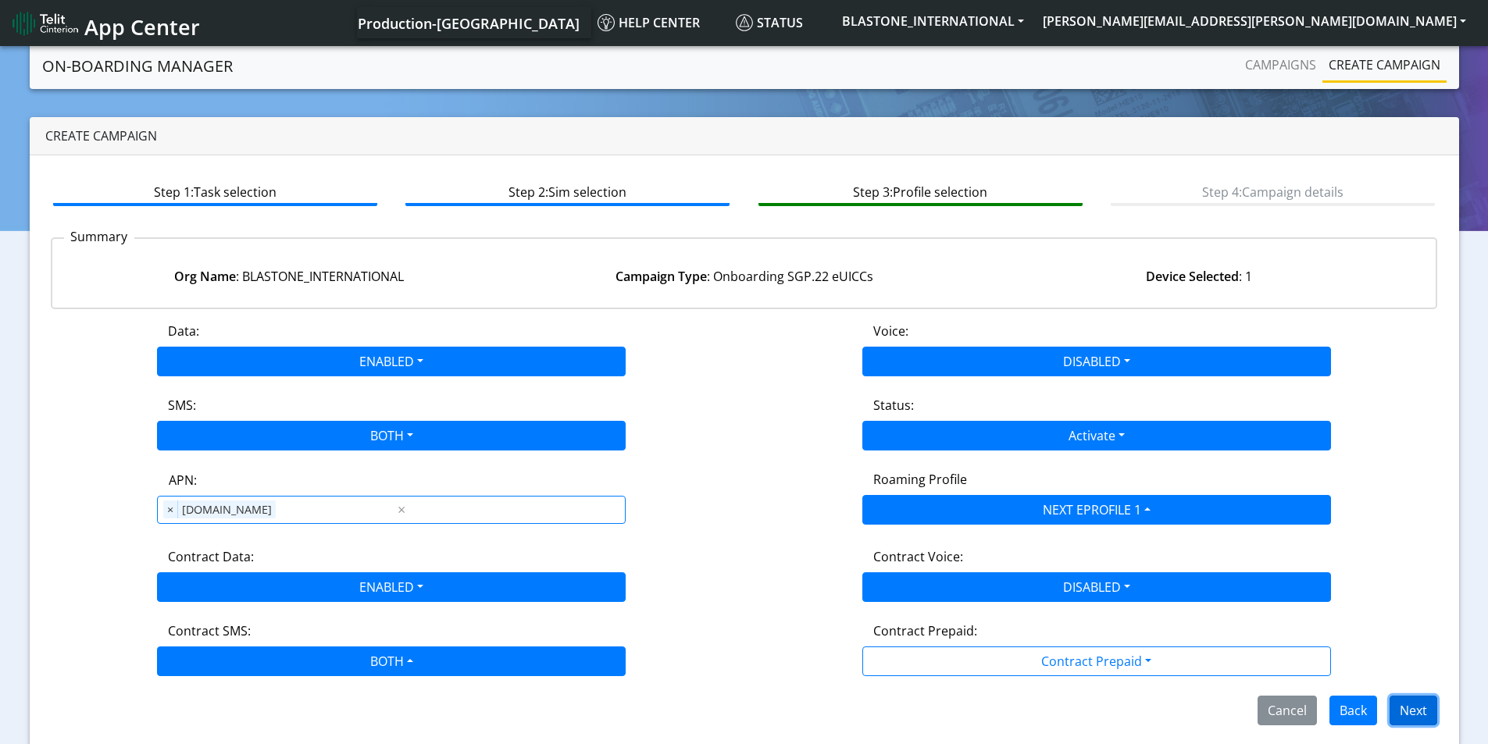
click at [1413, 709] on button "Next" at bounding box center [1413, 711] width 48 height 30
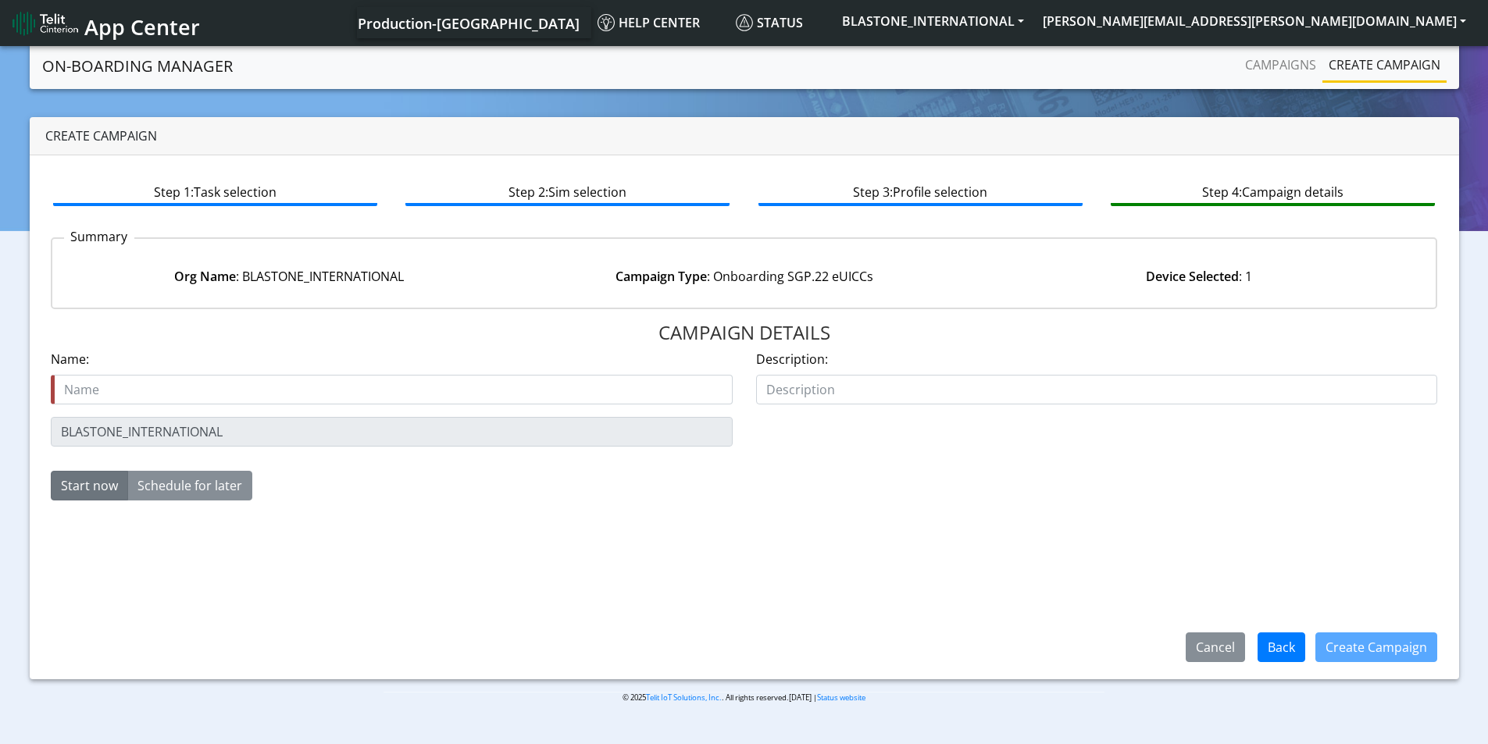
click at [125, 383] on input "text" at bounding box center [392, 390] width 682 height 30
type input "Blast one next profile 1 starter"
click at [92, 483] on button "Start now" at bounding box center [89, 486] width 77 height 30
click at [1377, 652] on button "Create Campaign" at bounding box center [1376, 648] width 122 height 30
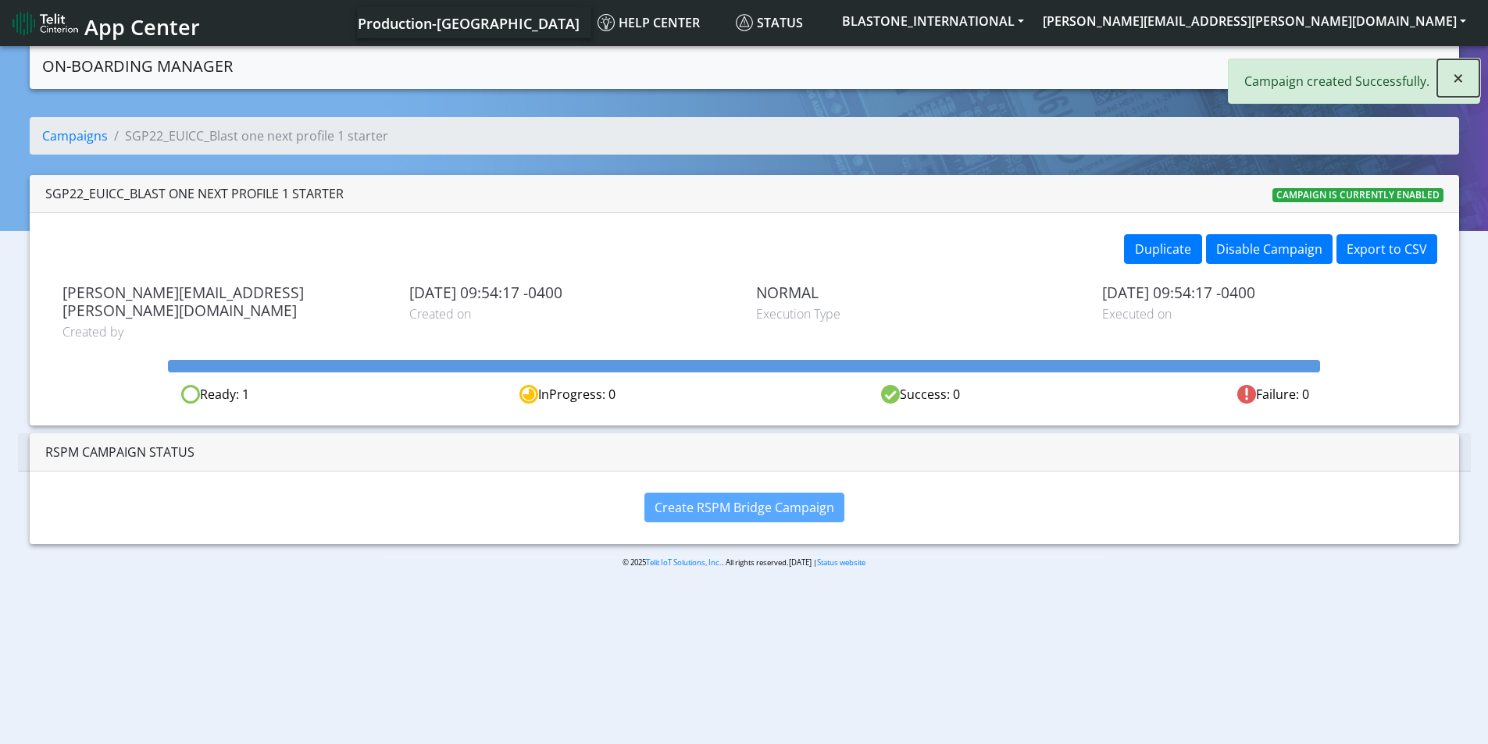
click at [1467, 88] on button "×" at bounding box center [1458, 77] width 42 height 37
click at [1387, 61] on link "Create campaign" at bounding box center [1384, 64] width 124 height 31
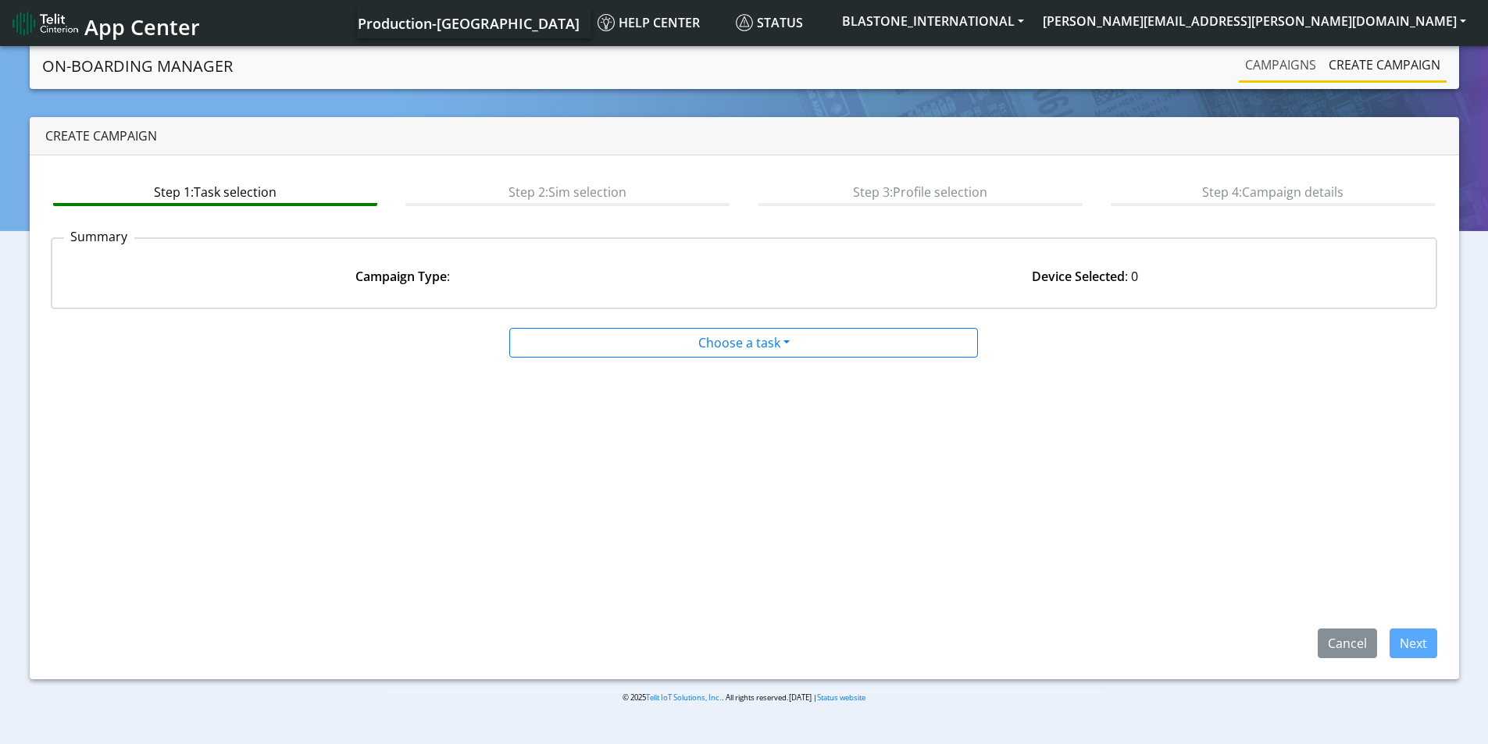
click at [1283, 66] on link "Campaigns" at bounding box center [1281, 64] width 84 height 31
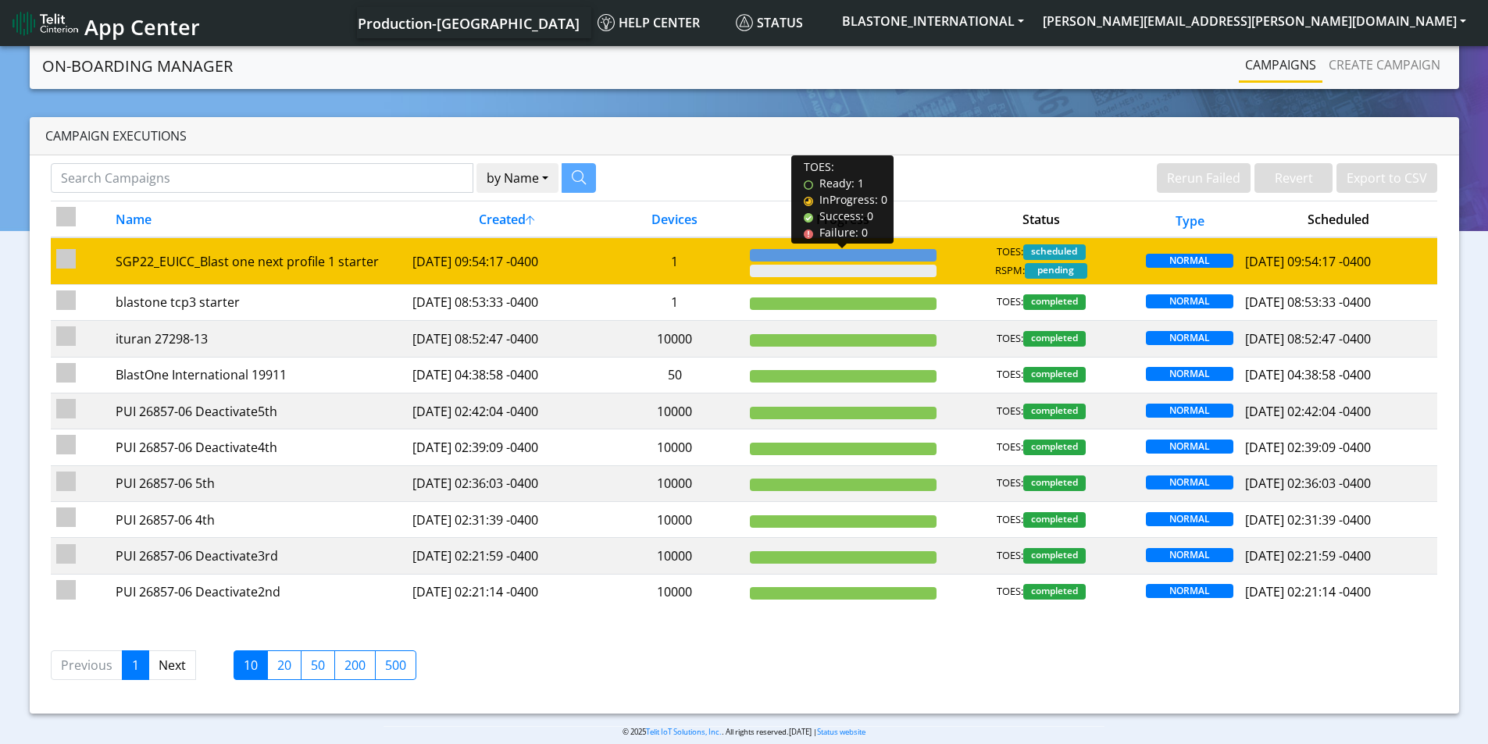
click at [888, 256] on div at bounding box center [843, 255] width 187 height 12
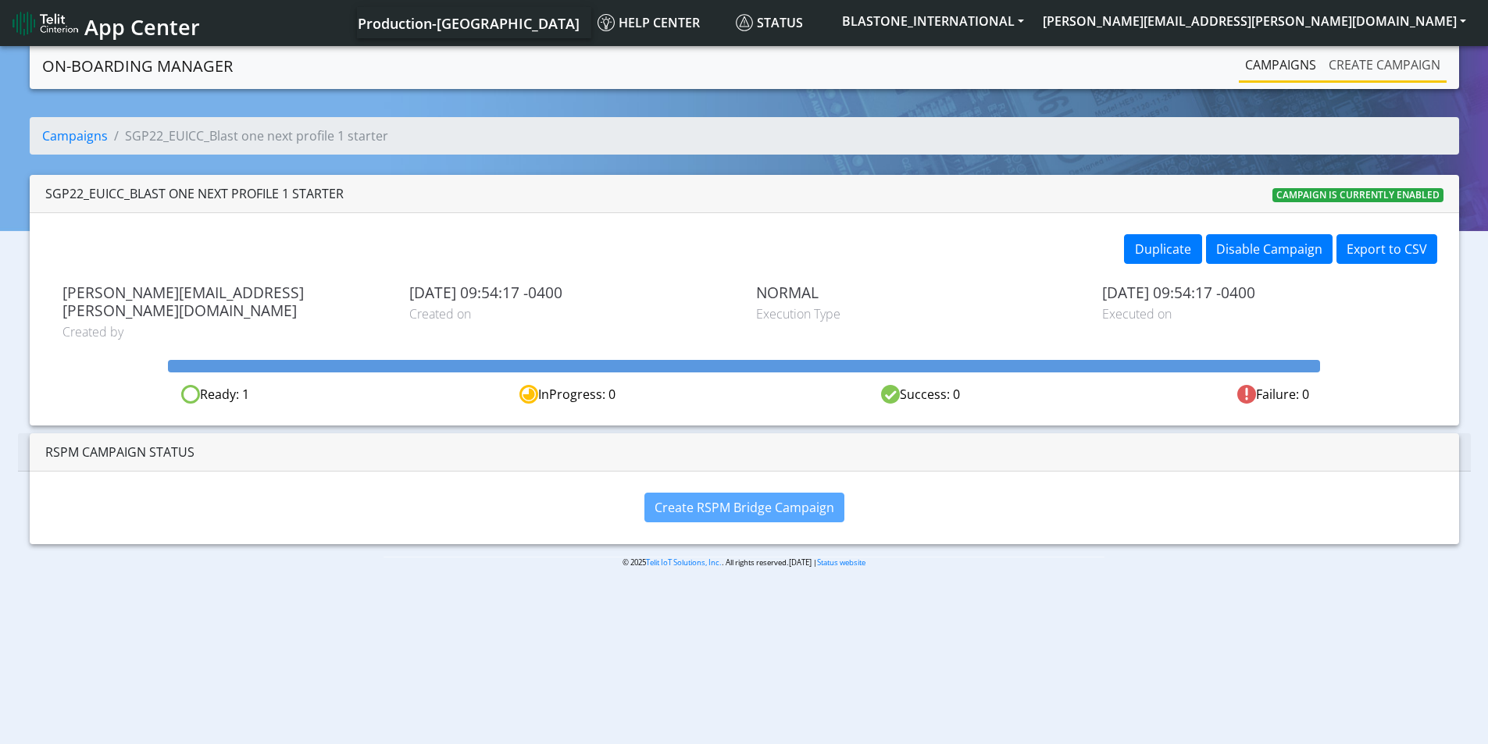
click at [1360, 60] on link "Create campaign" at bounding box center [1384, 64] width 124 height 31
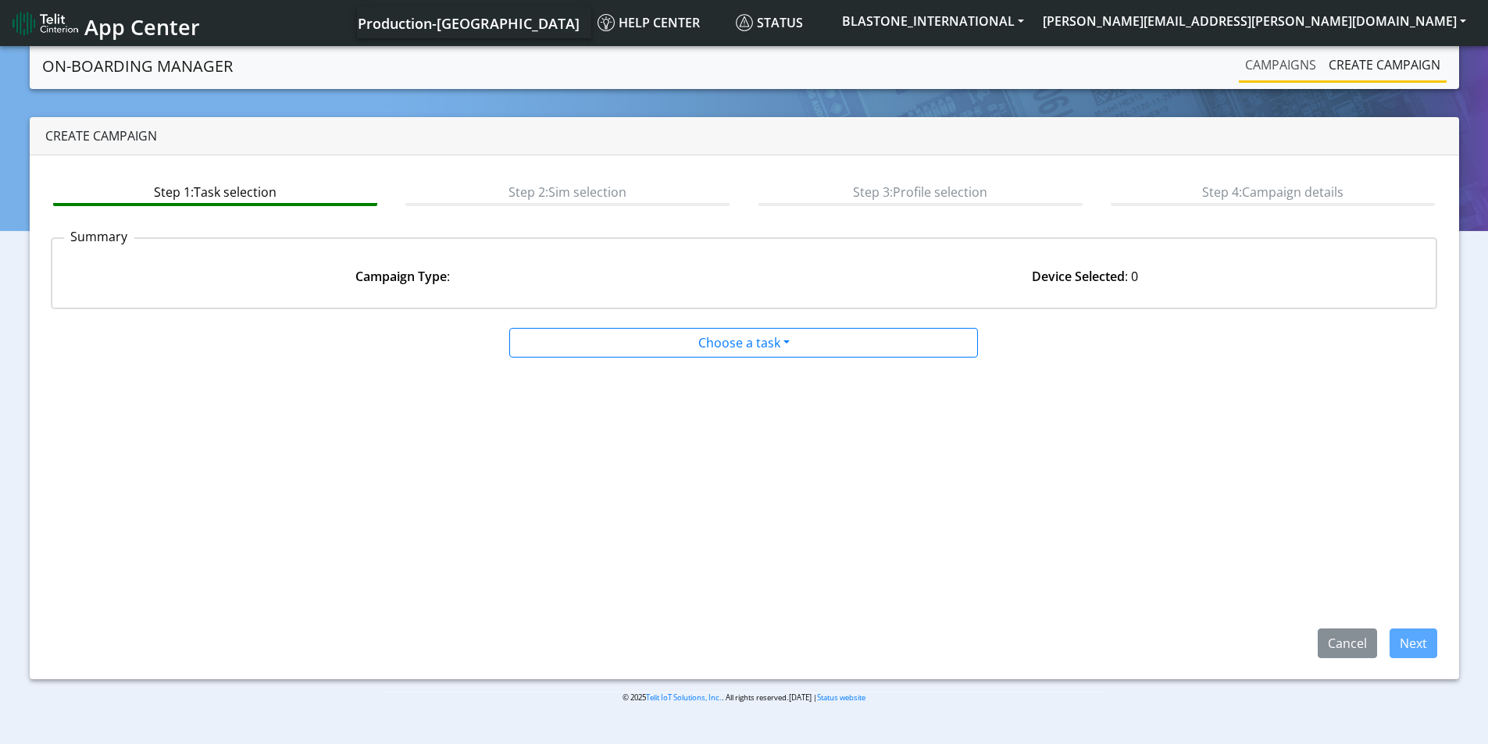
click at [1266, 66] on link "Campaigns" at bounding box center [1281, 64] width 84 height 31
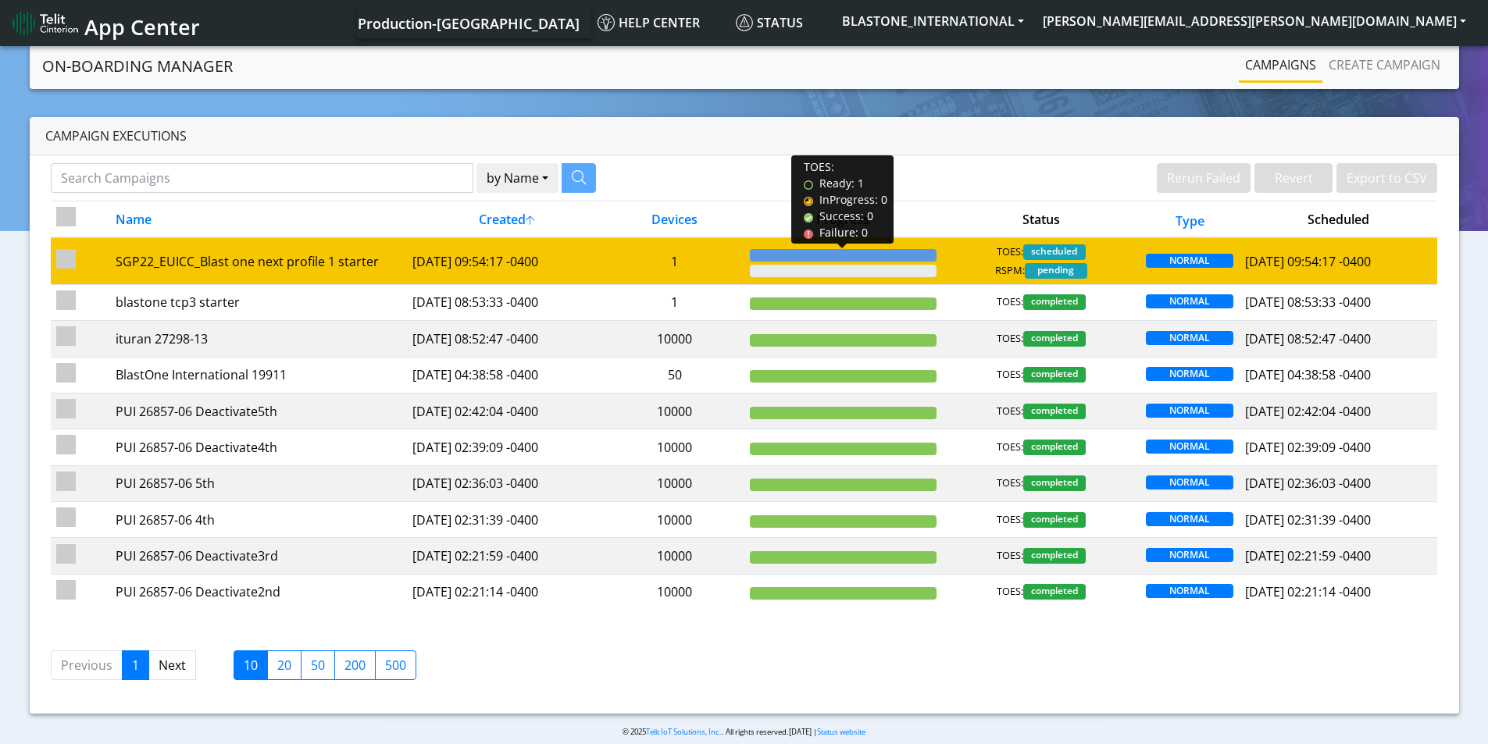
click at [882, 255] on div at bounding box center [843, 255] width 187 height 12
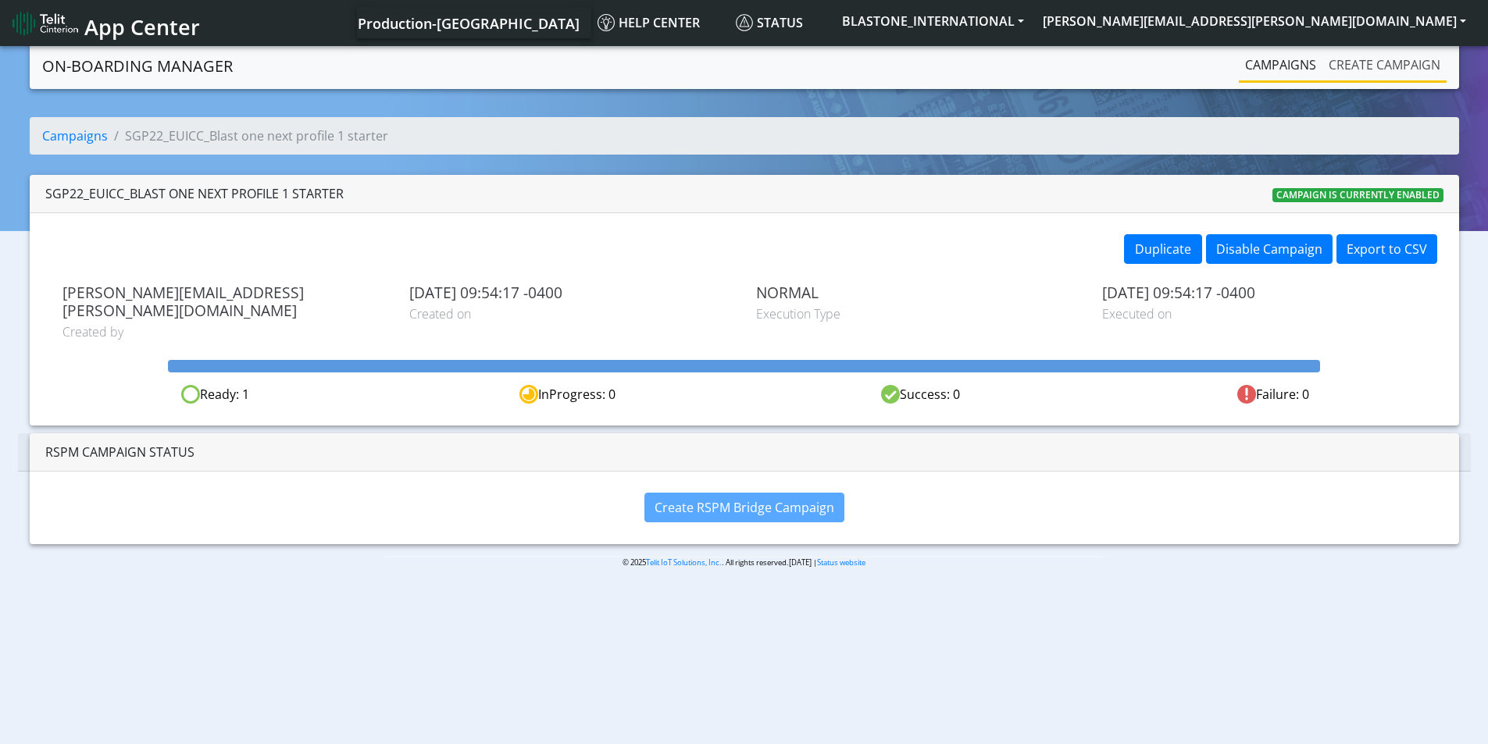
click at [1375, 68] on link "Create campaign" at bounding box center [1384, 64] width 124 height 31
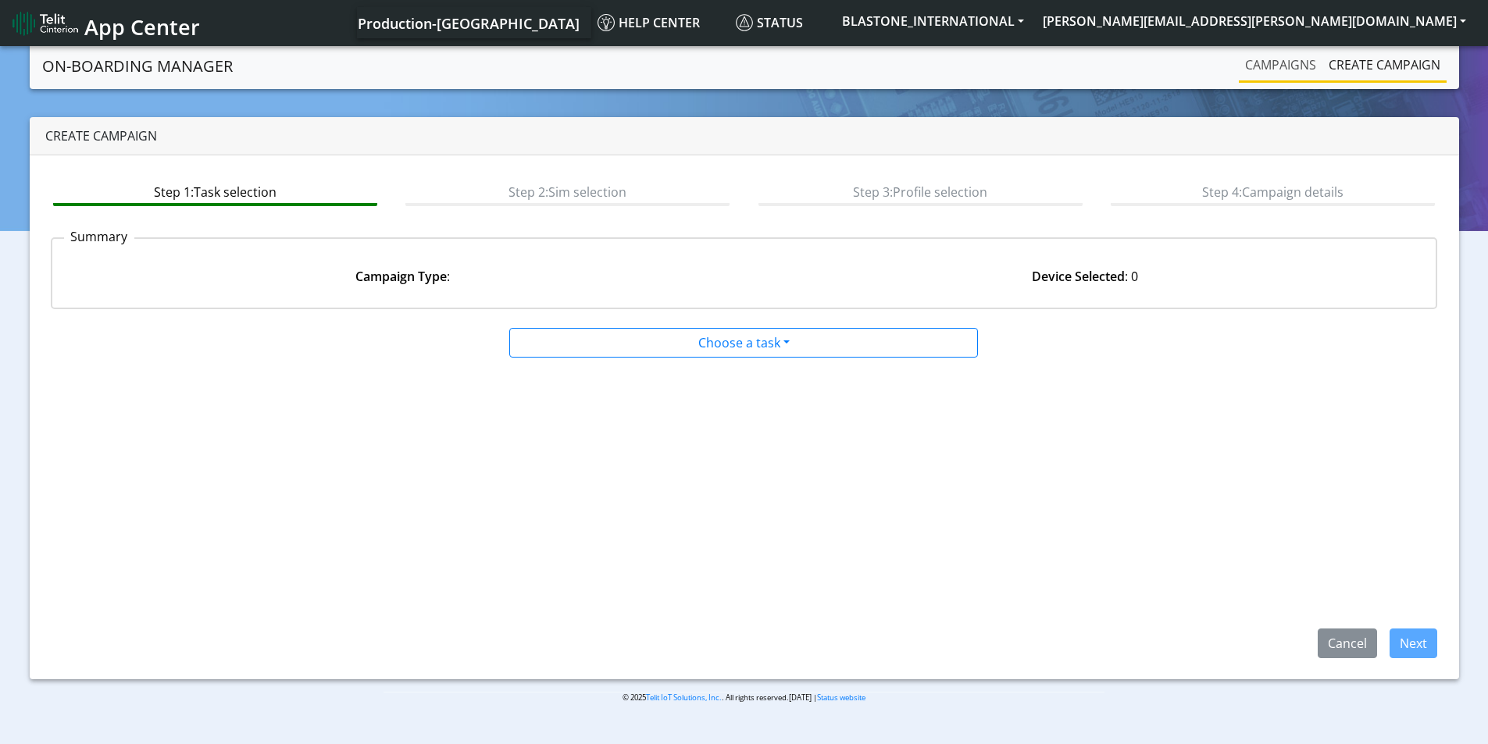
click at [1282, 70] on link "Campaigns" at bounding box center [1281, 64] width 84 height 31
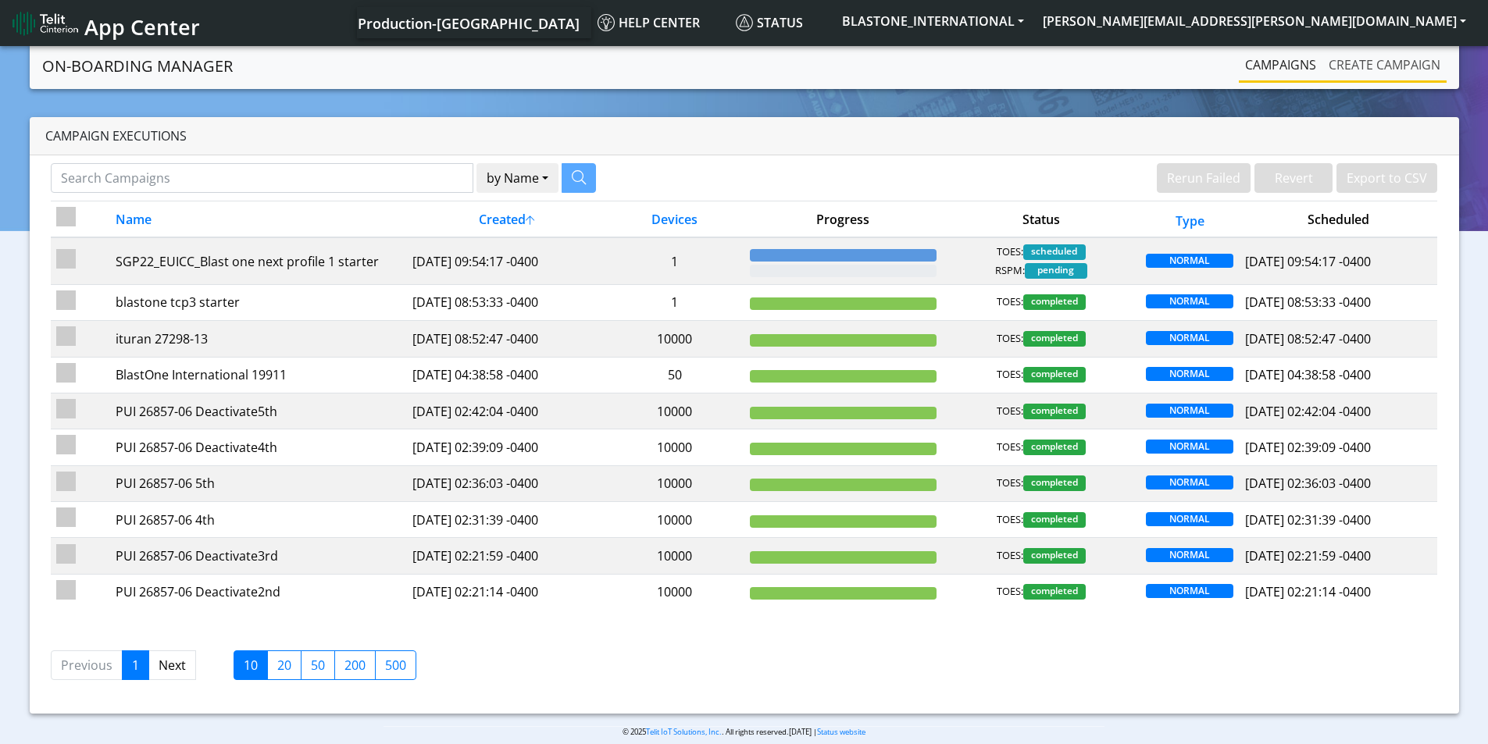
click at [1383, 65] on link "Create campaign" at bounding box center [1384, 64] width 124 height 31
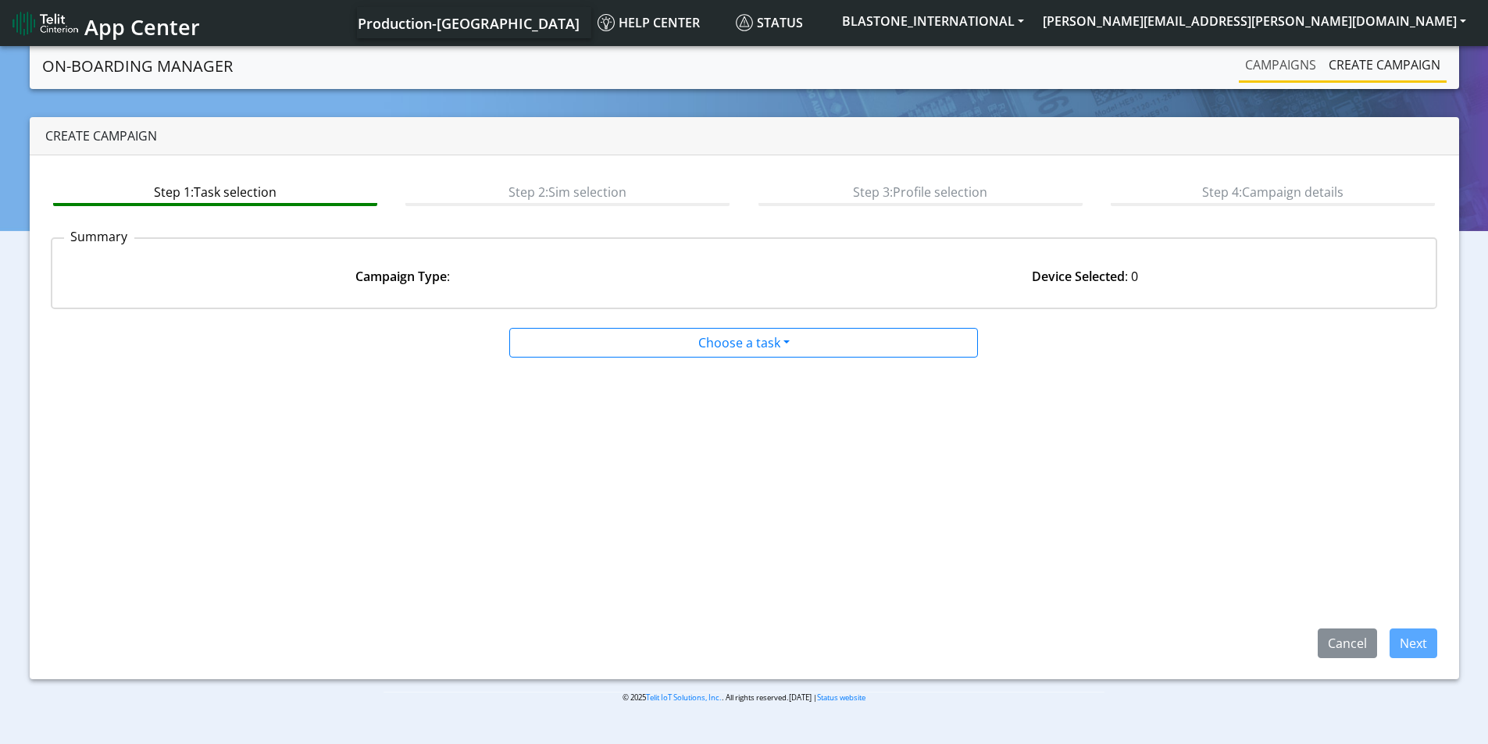
click at [1282, 67] on link "Campaigns" at bounding box center [1281, 64] width 84 height 31
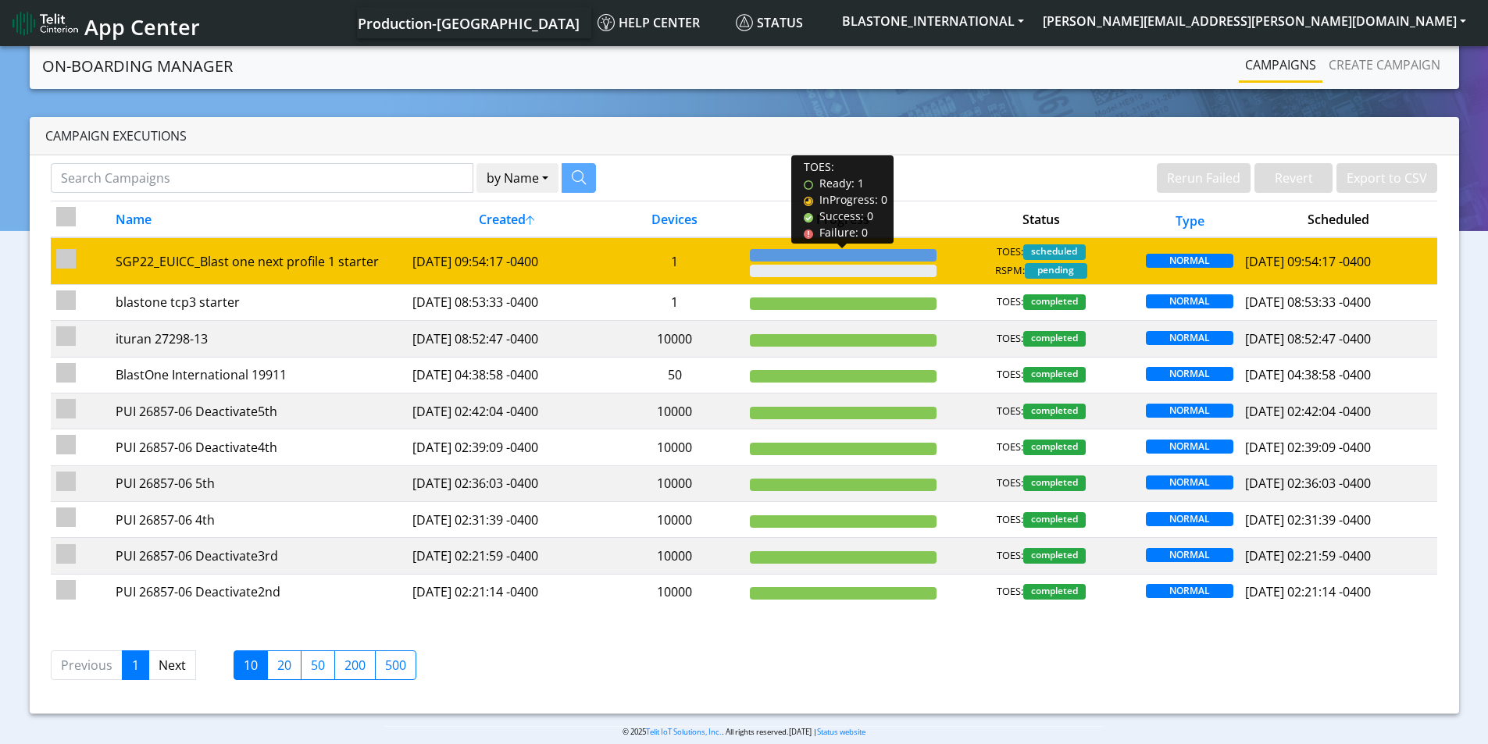
click at [889, 256] on div at bounding box center [843, 255] width 187 height 12
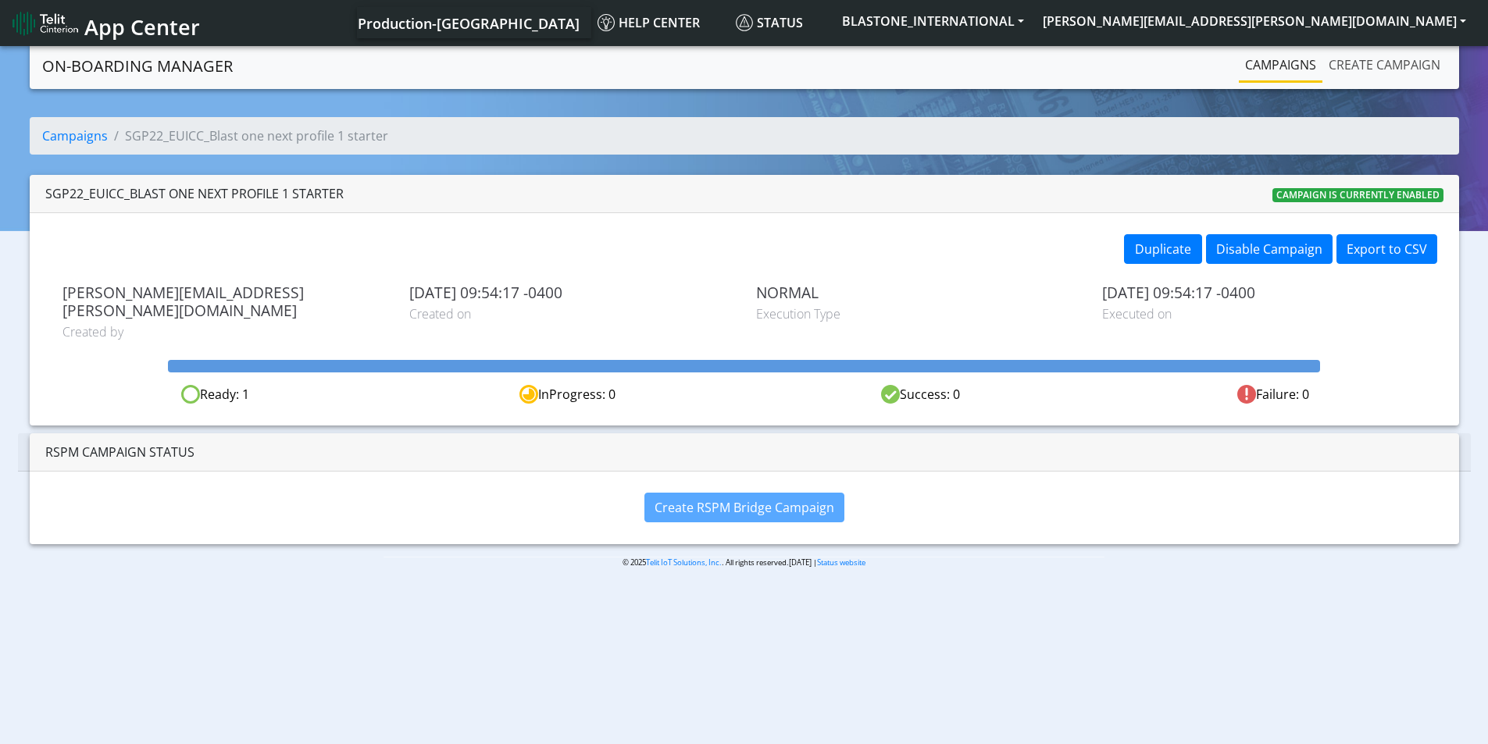
drag, startPoint x: 1365, startPoint y: 73, endPoint x: 1310, endPoint y: 77, distance: 54.8
click at [1366, 72] on link "Create campaign" at bounding box center [1384, 64] width 124 height 31
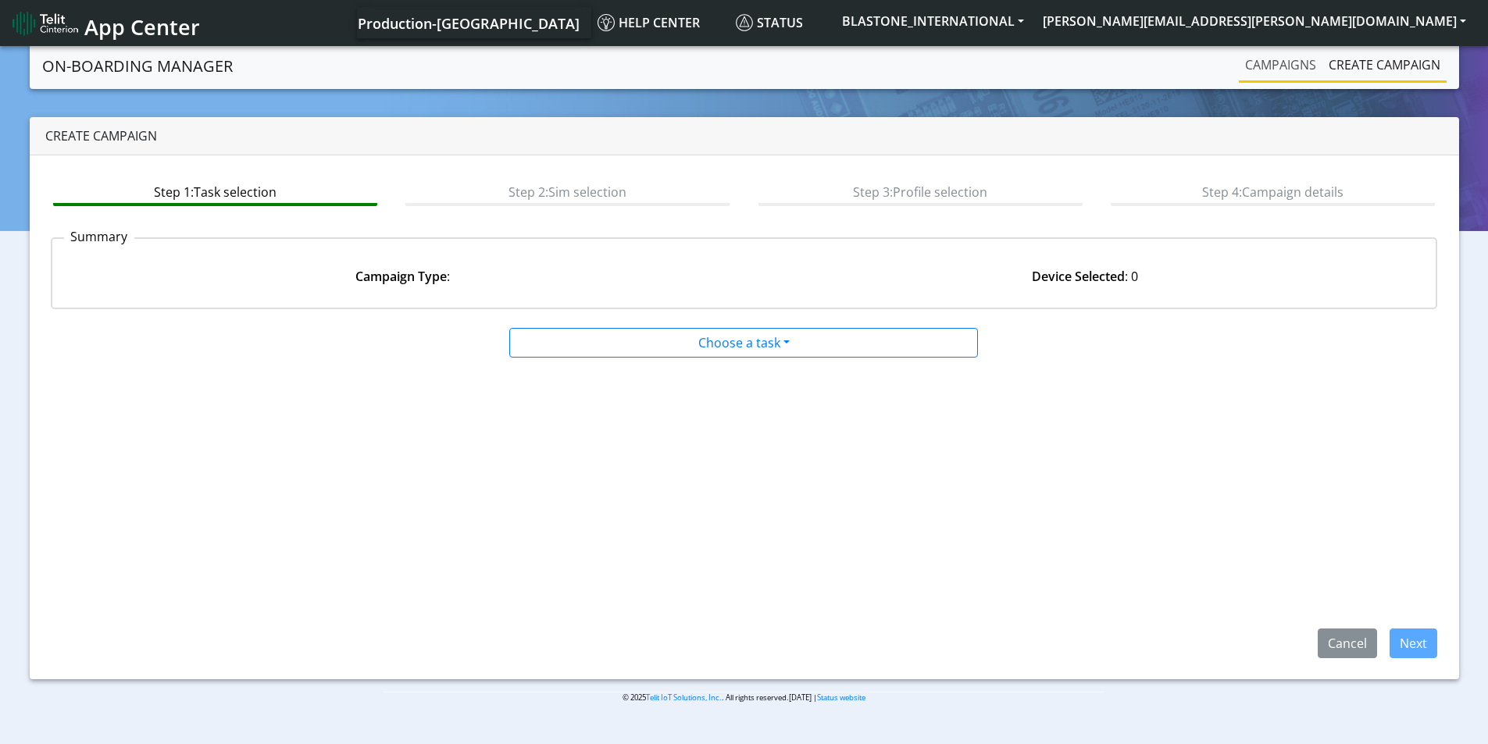
click at [1282, 72] on link "Campaigns" at bounding box center [1281, 64] width 84 height 31
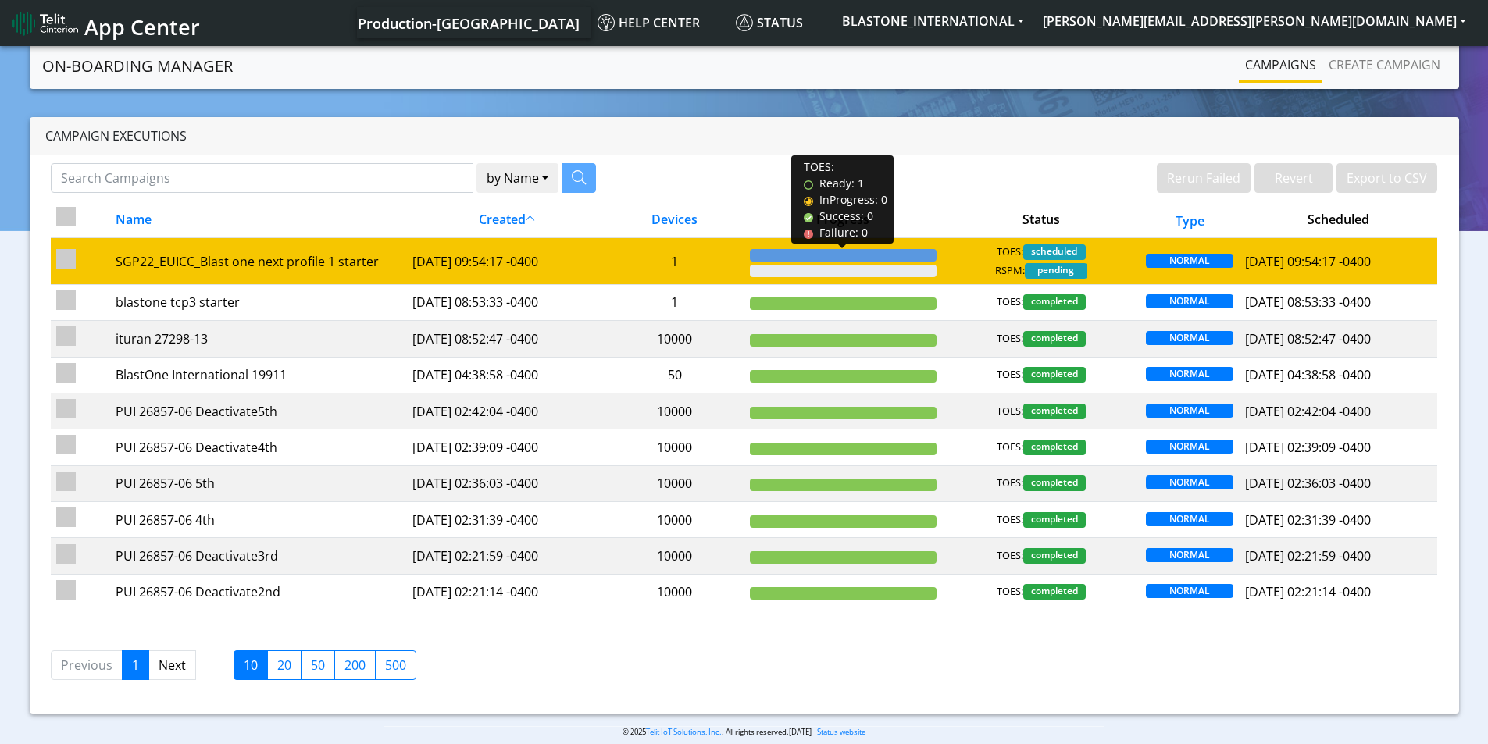
click at [847, 255] on div at bounding box center [843, 255] width 187 height 12
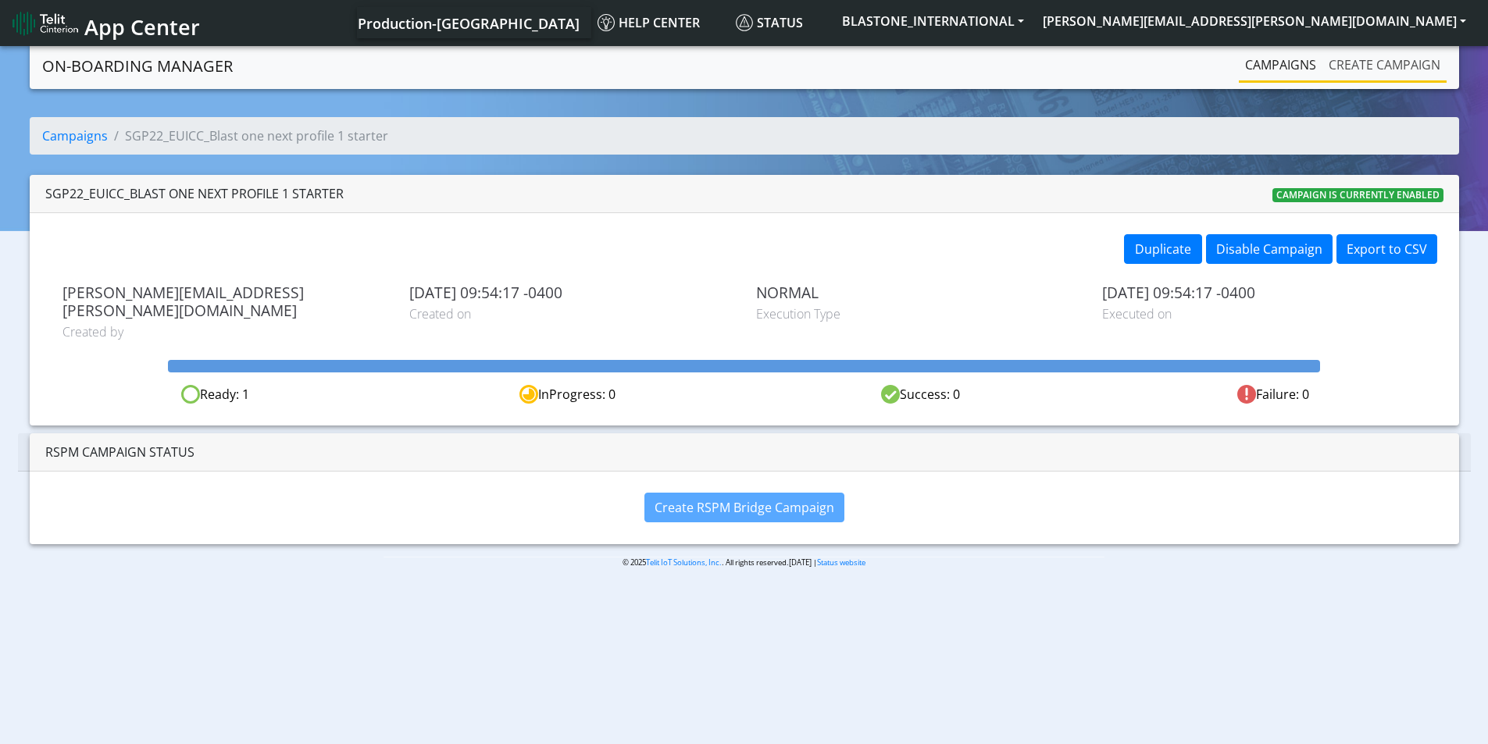
click at [1377, 61] on link "Create campaign" at bounding box center [1384, 64] width 124 height 31
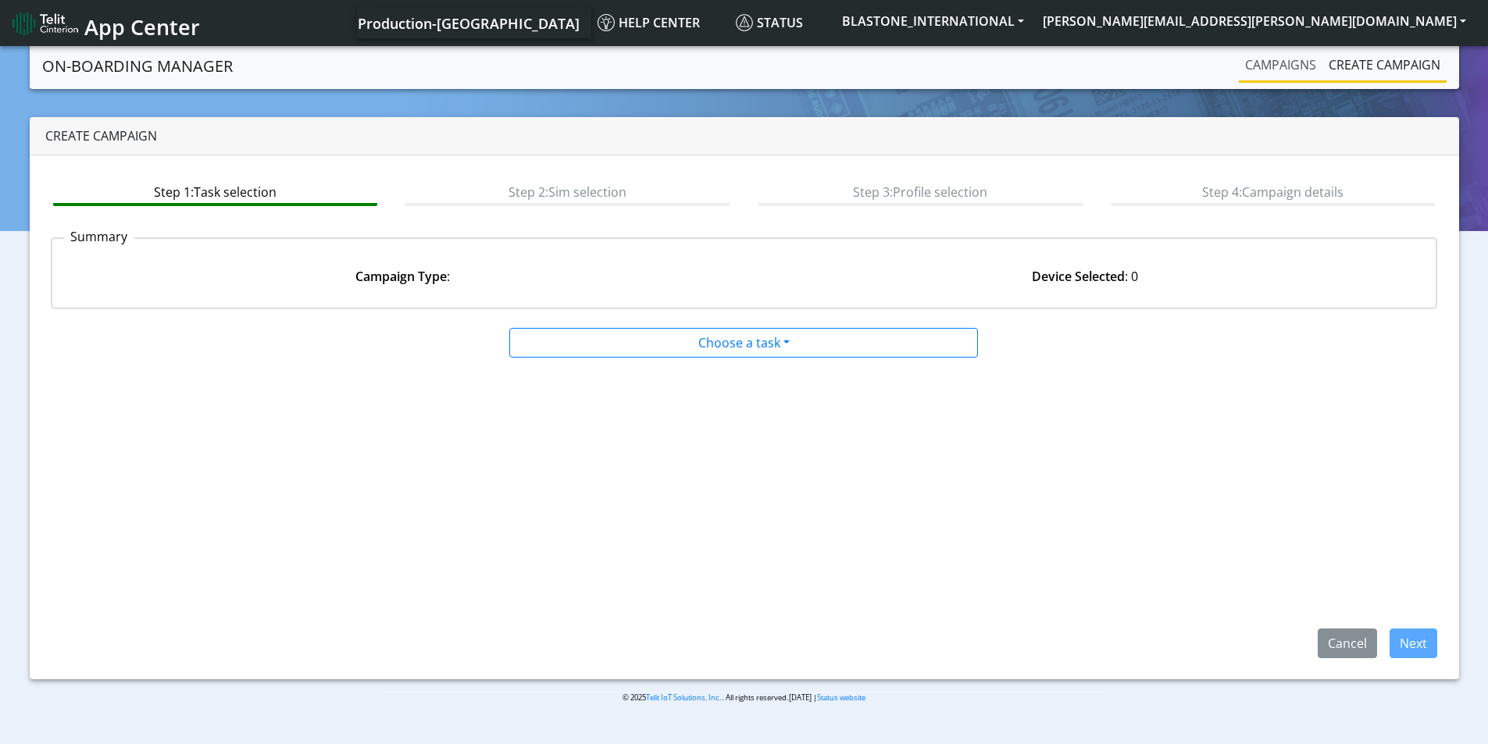
click at [1263, 72] on link "Campaigns" at bounding box center [1281, 64] width 84 height 31
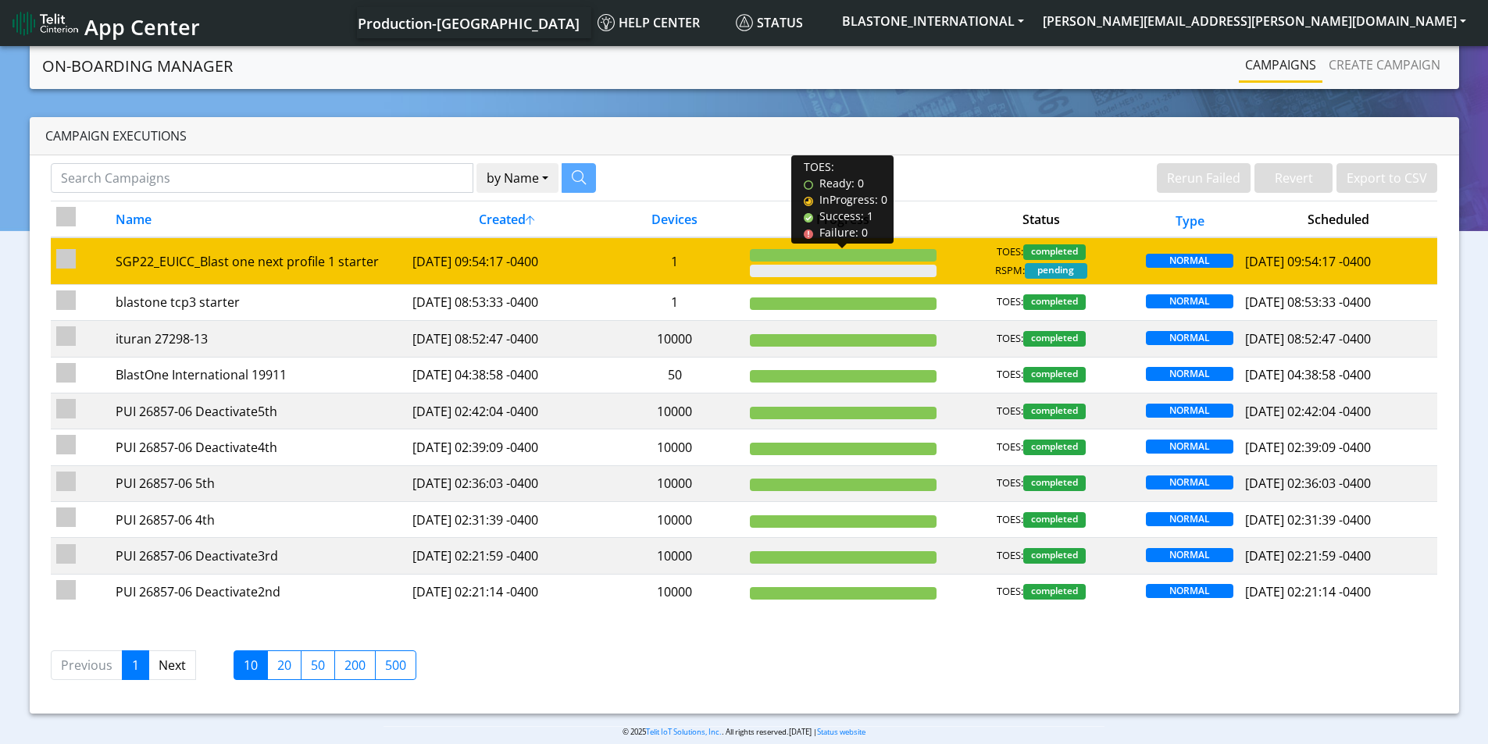
click at [818, 257] on div at bounding box center [843, 255] width 187 height 12
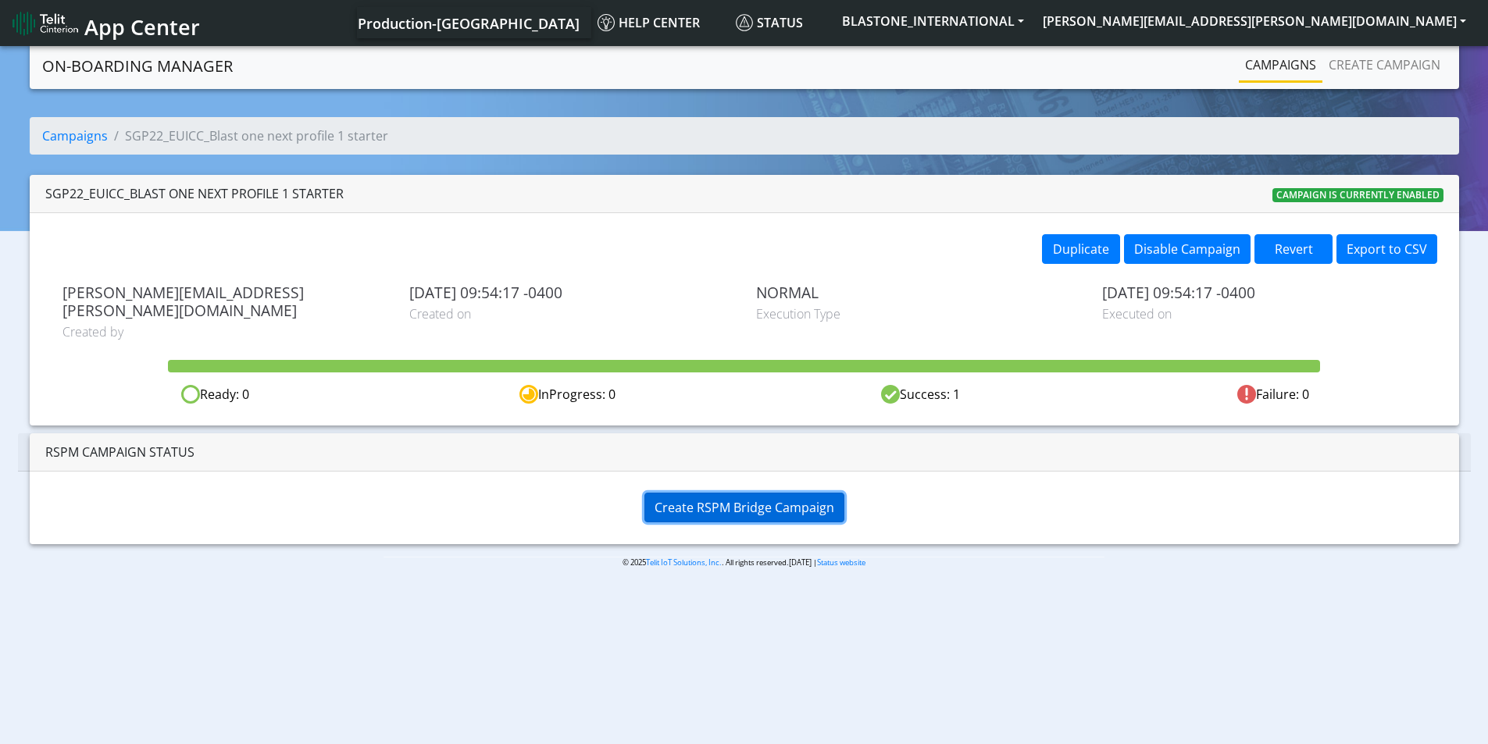
click at [751, 499] on span "Create RSPM Bridge Campaign" at bounding box center [744, 507] width 180 height 17
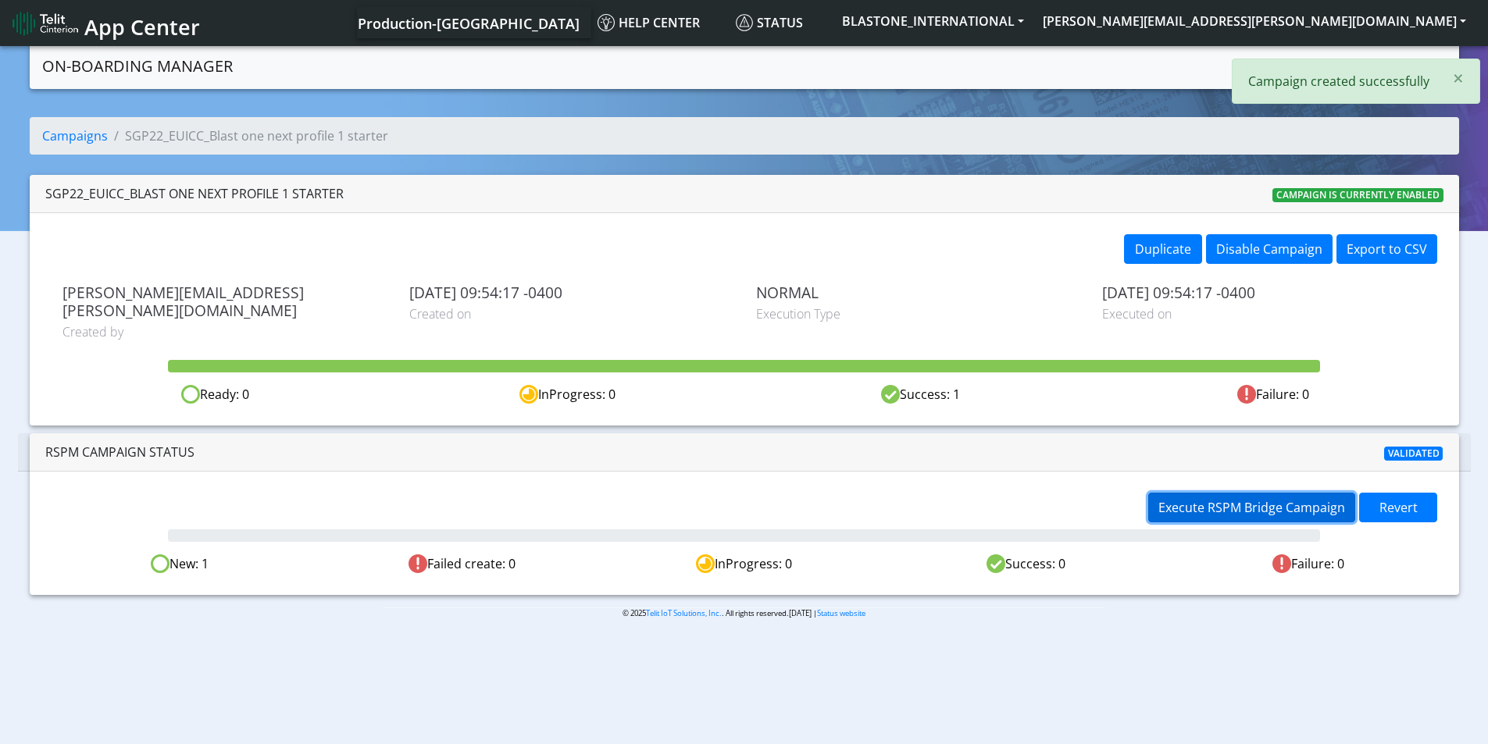
click at [1230, 499] on span "Execute RSPM Bridge Campaign" at bounding box center [1251, 507] width 187 height 17
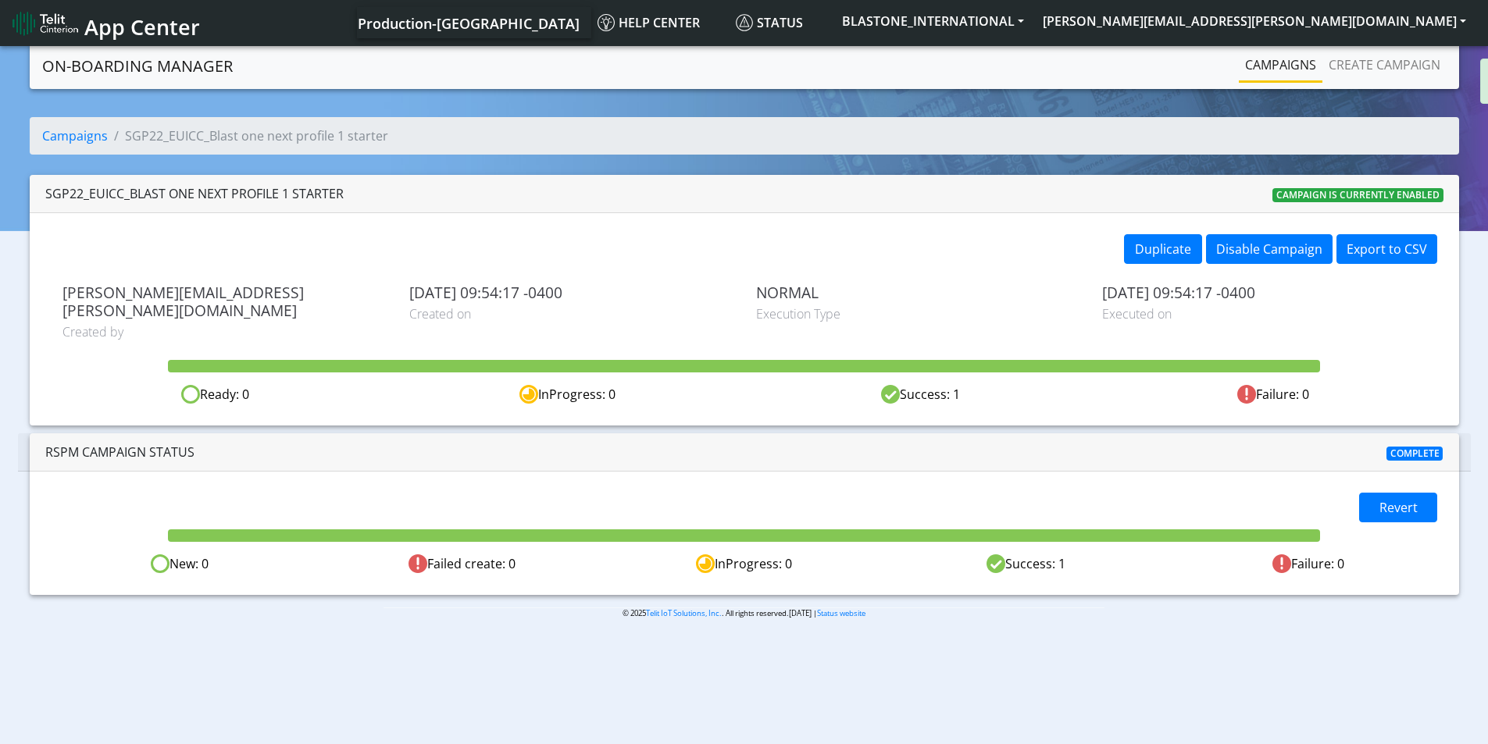
click at [1399, 59] on link "Create campaign" at bounding box center [1384, 64] width 124 height 31
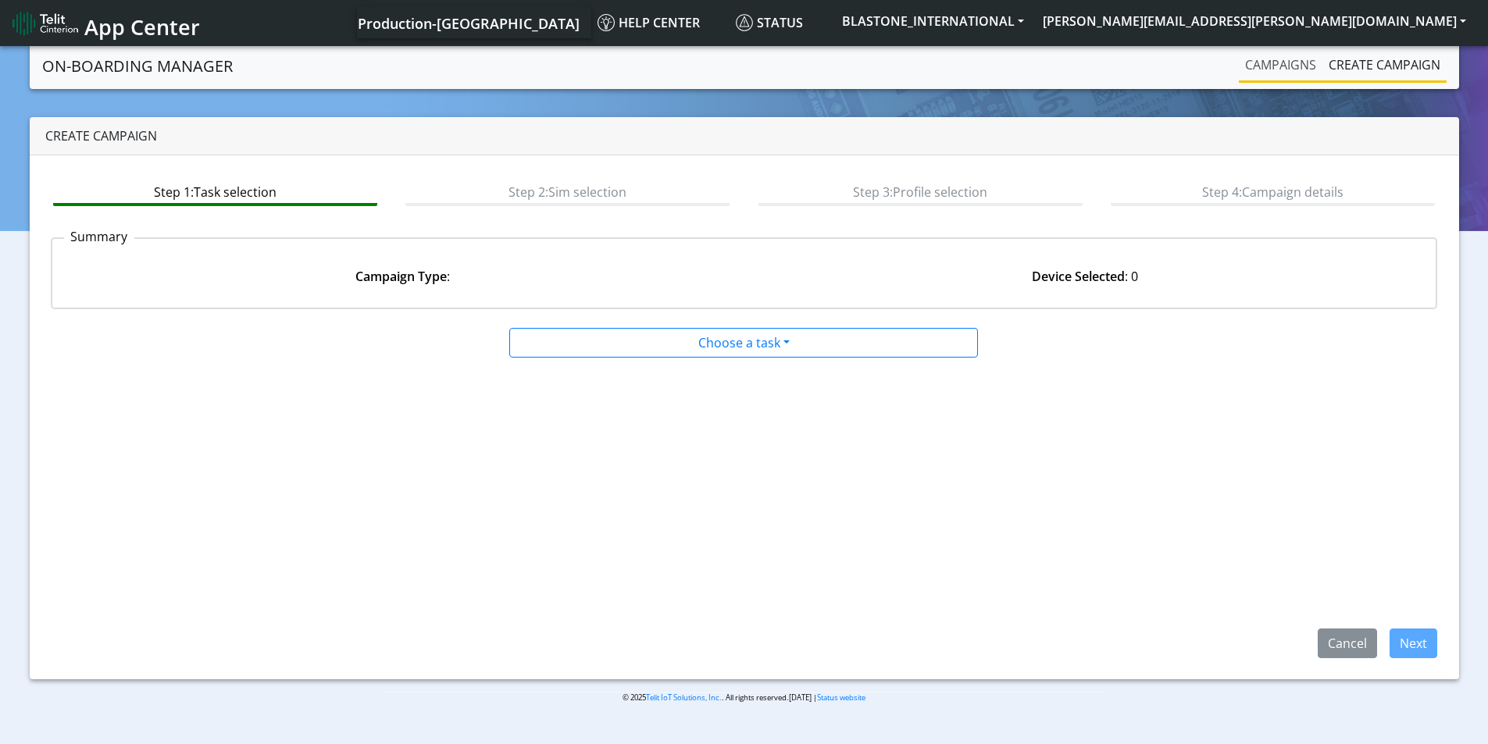
click at [1282, 64] on link "Campaigns" at bounding box center [1281, 64] width 84 height 31
